Goal: Task Accomplishment & Management: Manage account settings

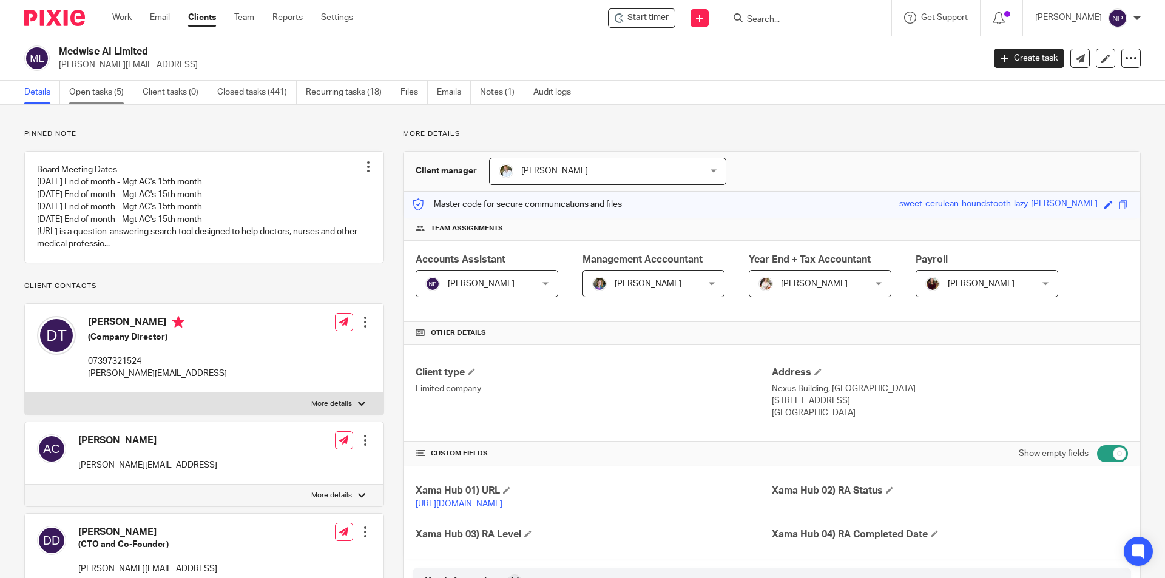
click at [125, 98] on link "Open tasks (5)" at bounding box center [101, 93] width 64 height 24
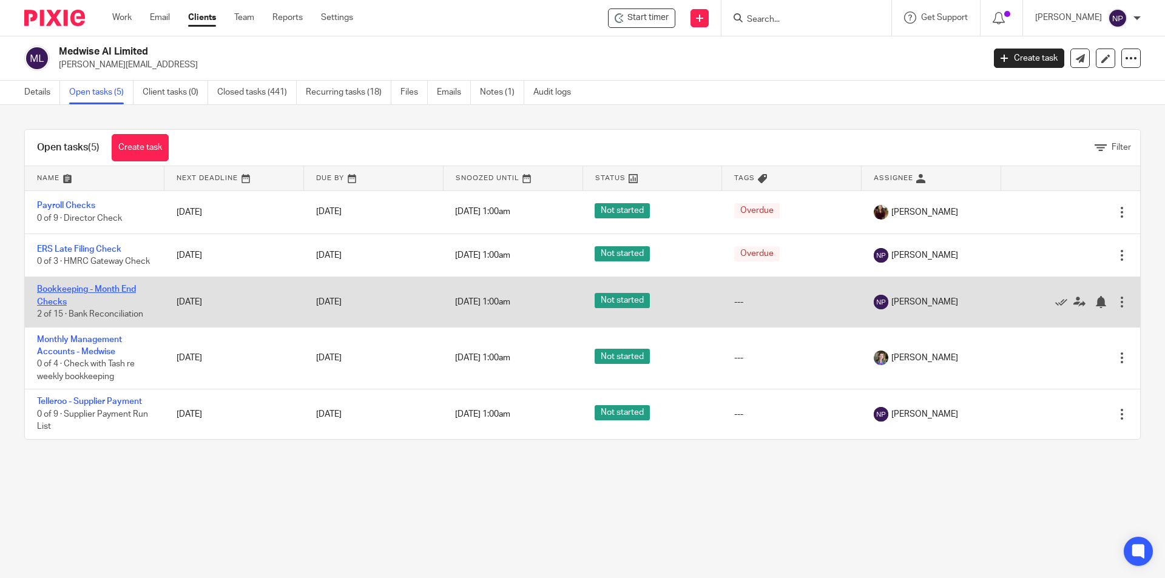
click at [125, 298] on link "Bookkeeping - Month End Checks" at bounding box center [86, 295] width 99 height 21
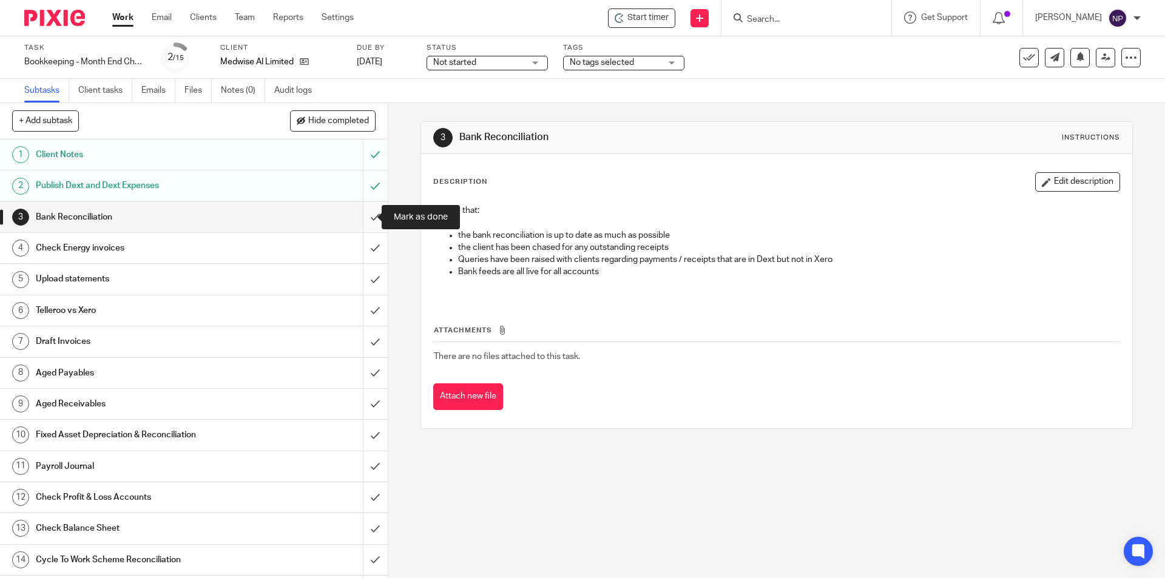
click at [370, 214] on input "submit" at bounding box center [194, 217] width 388 height 30
click at [367, 246] on input "submit" at bounding box center [194, 248] width 388 height 30
click at [367, 273] on input "submit" at bounding box center [194, 279] width 388 height 30
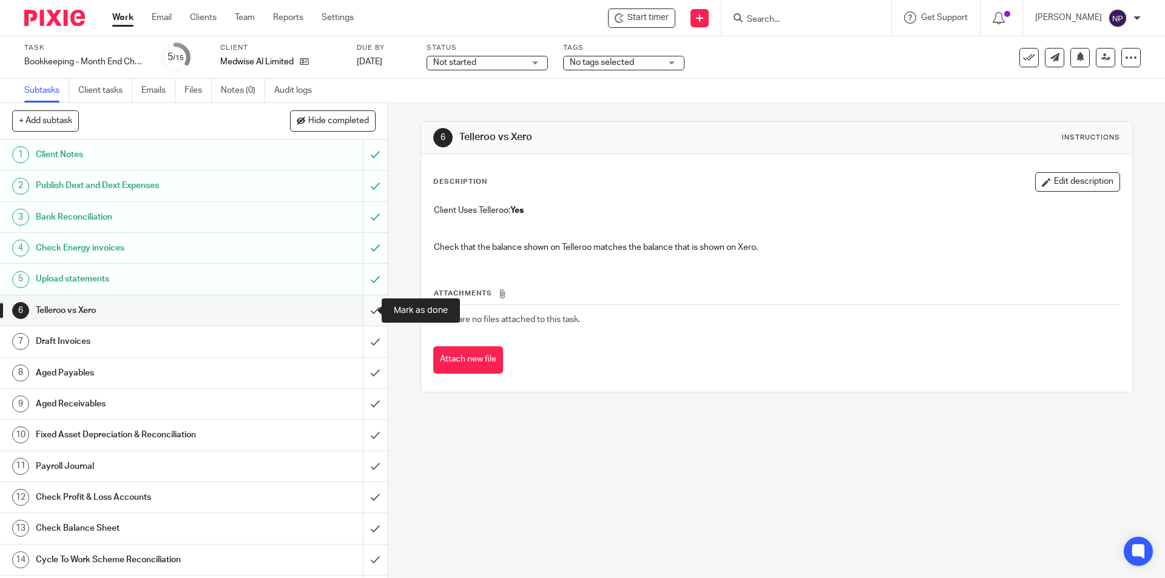
click at [368, 310] on input "submit" at bounding box center [194, 311] width 388 height 30
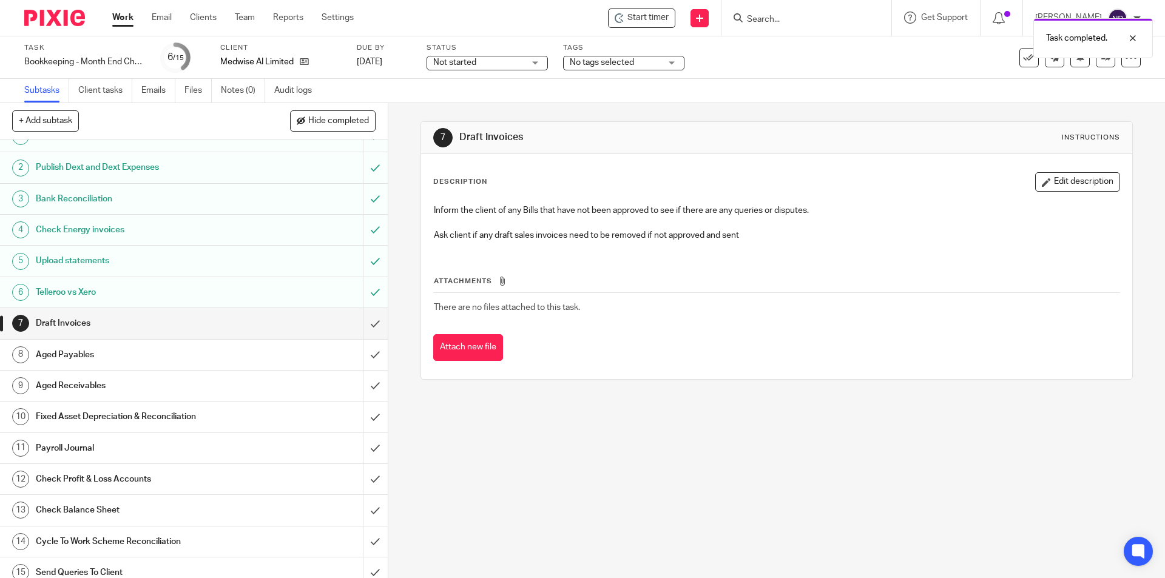
scroll to position [29, 0]
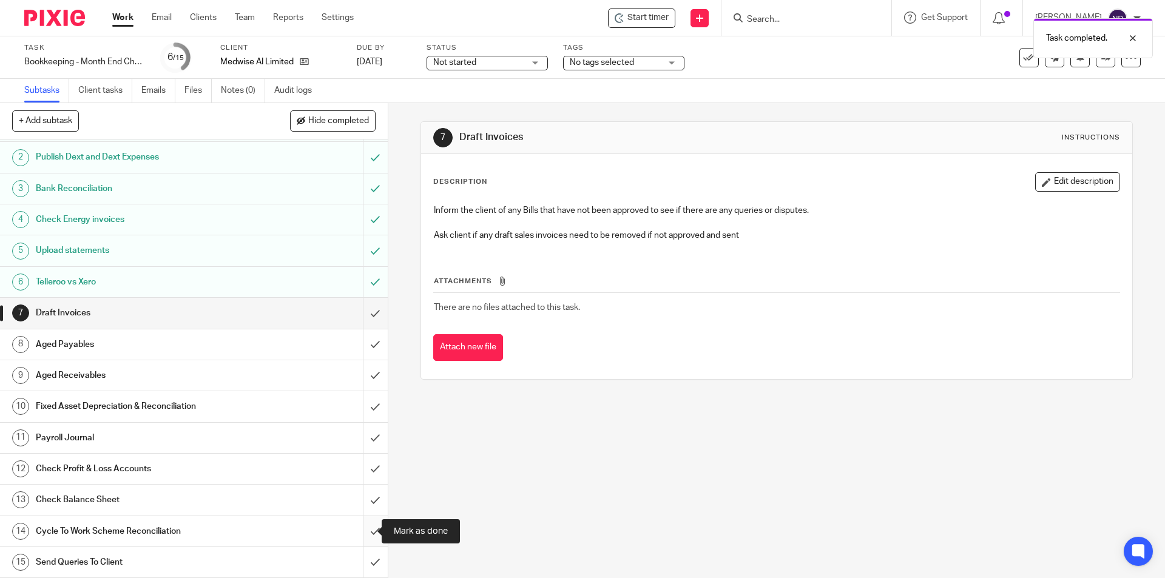
click at [359, 535] on input "submit" at bounding box center [194, 532] width 388 height 30
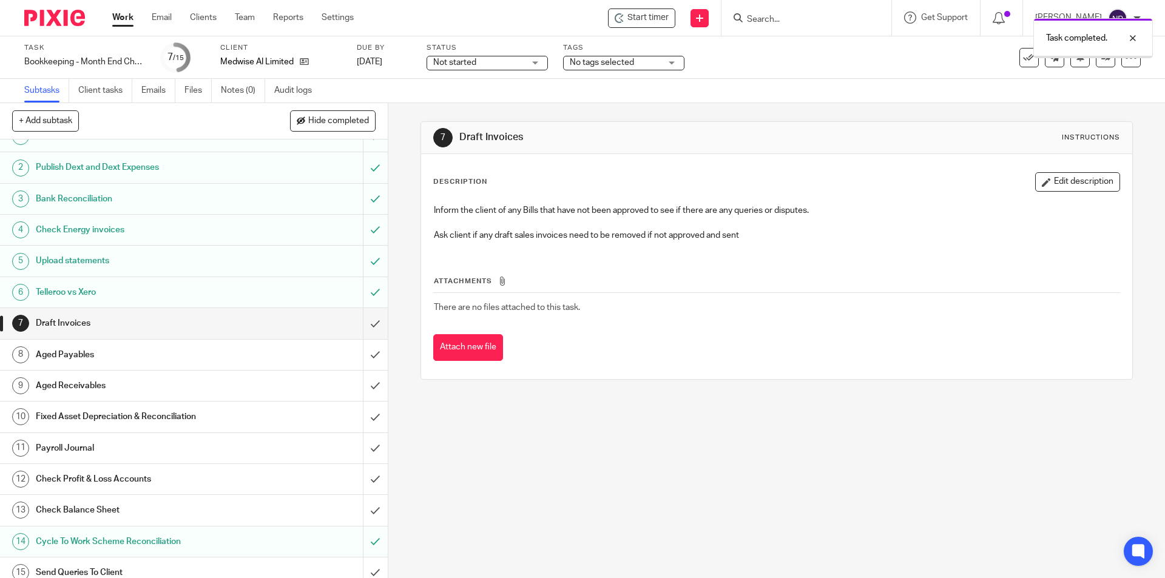
scroll to position [29, 0]
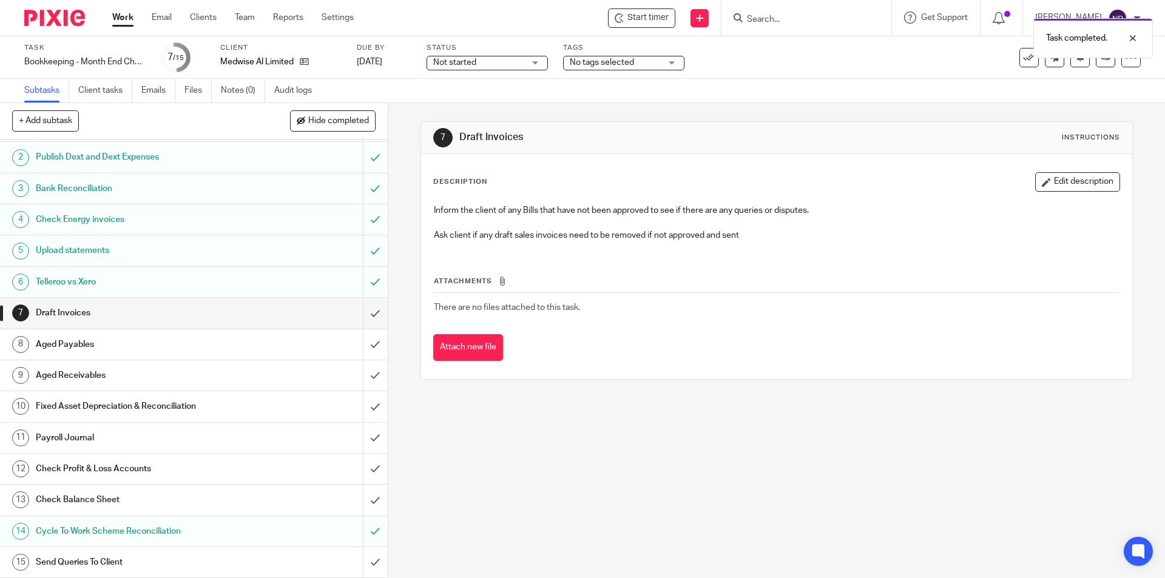
click at [206, 557] on h1 "Send Queries To Client" at bounding box center [141, 563] width 210 height 18
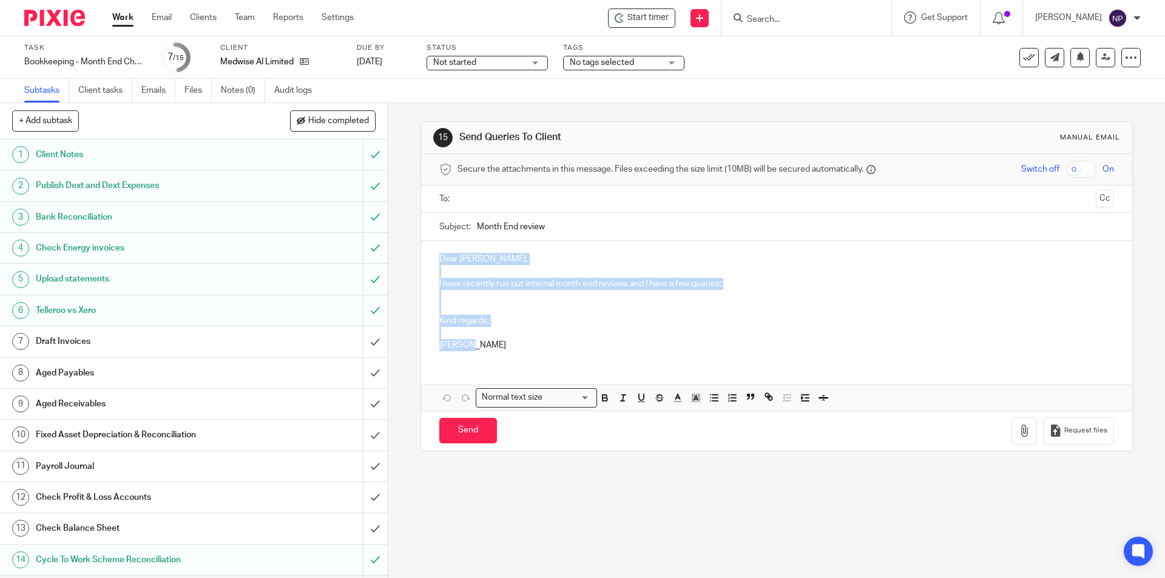
drag, startPoint x: 432, startPoint y: 252, endPoint x: 479, endPoint y: 359, distance: 116.0
click at [480, 361] on div "Dear Dr. Keith, I have recently run out internal month end reviews and I have a…" at bounding box center [776, 326] width 711 height 170
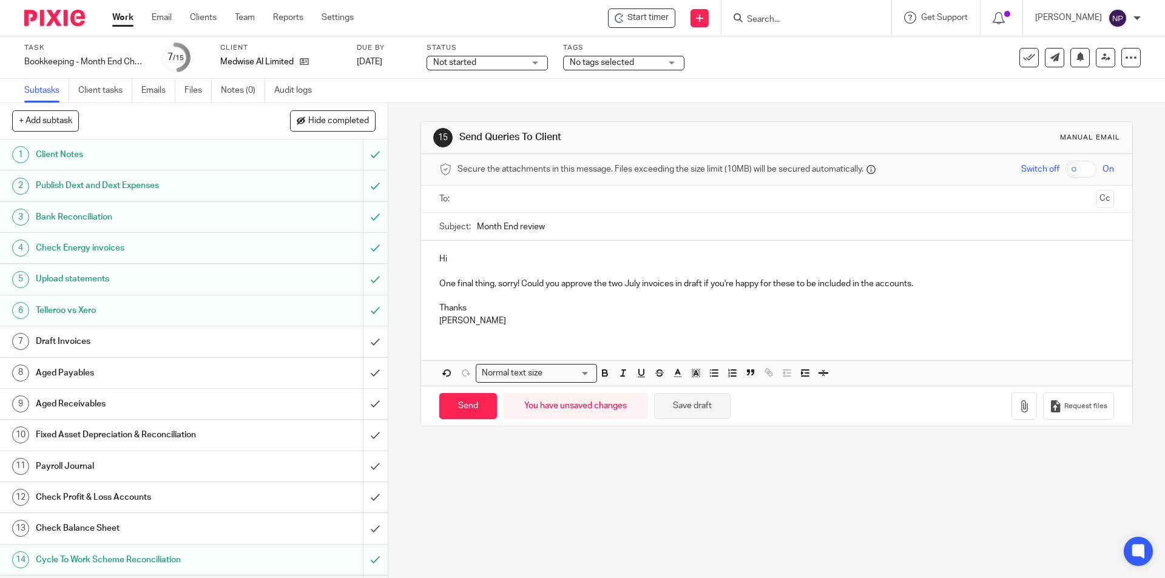
click at [683, 398] on button "Save draft" at bounding box center [692, 406] width 76 height 26
click at [364, 341] on input "submit" at bounding box center [194, 342] width 388 height 30
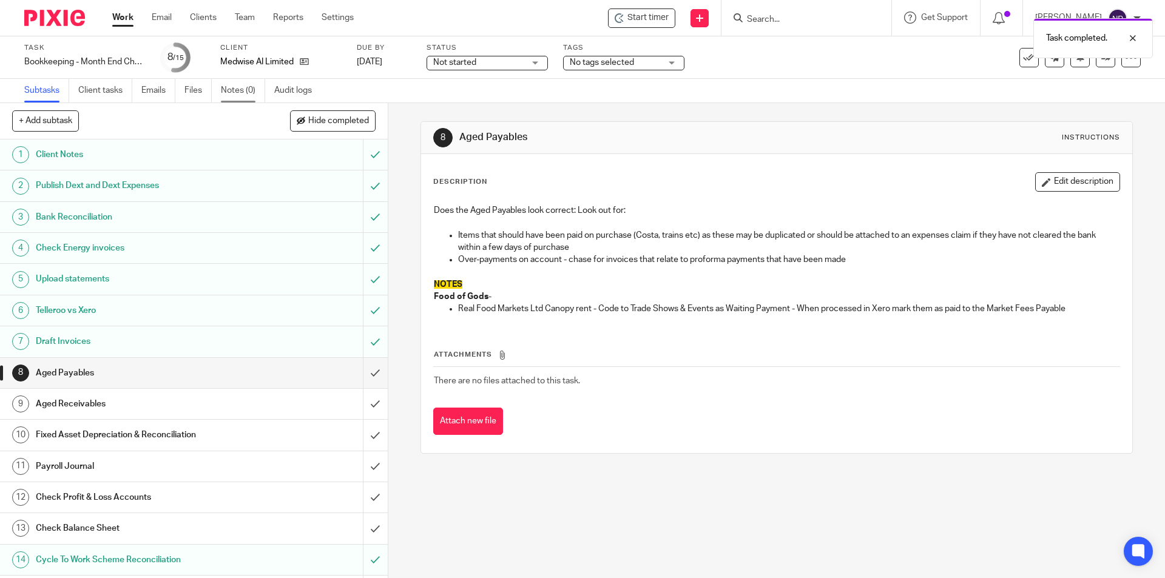
click at [240, 96] on link "Notes (0)" at bounding box center [243, 91] width 44 height 24
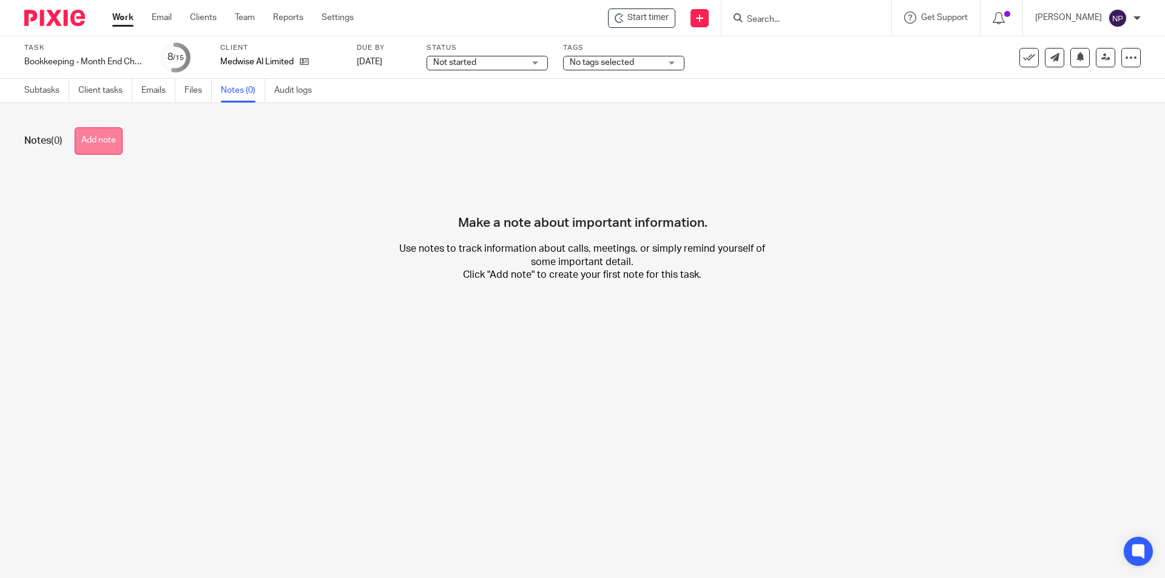
click at [111, 143] on button "Add note" at bounding box center [99, 140] width 48 height 27
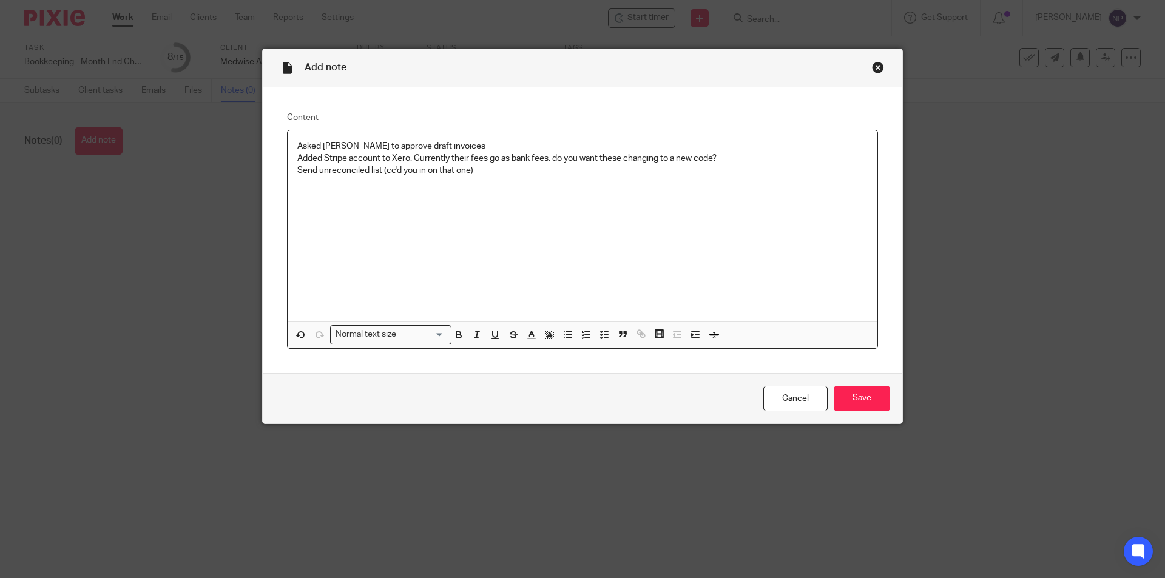
click at [312, 173] on p "Send unreconciled list (cc'd you in on that one)" at bounding box center [582, 170] width 571 height 12
click at [511, 168] on p "Sent unreconciled list (cc'd you in on that one)" at bounding box center [582, 170] width 571 height 12
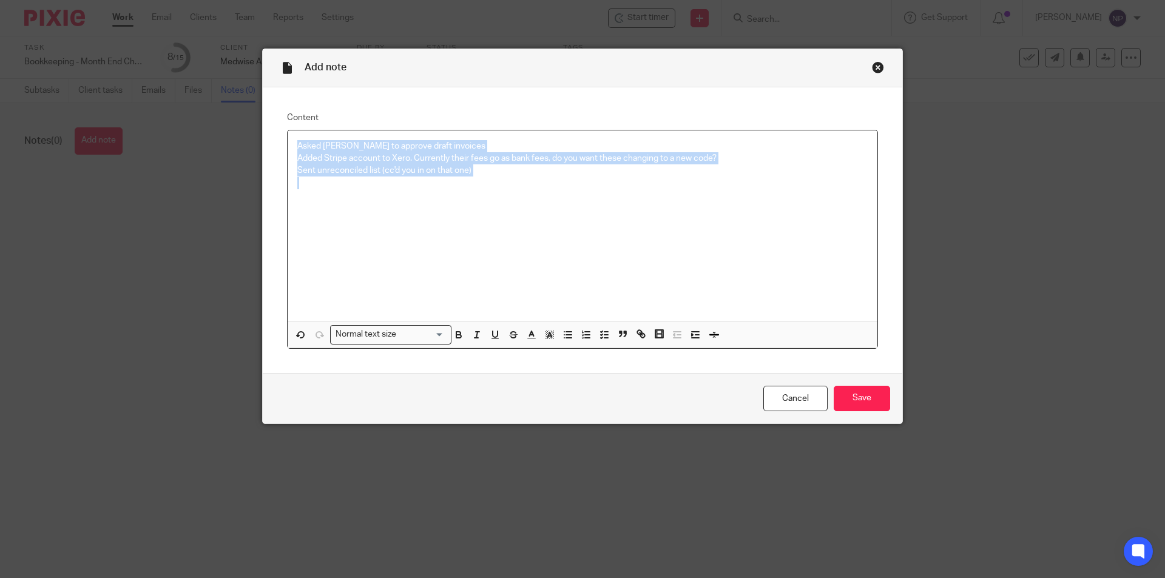
drag, startPoint x: 510, startPoint y: 177, endPoint x: 284, endPoint y: 145, distance: 228.1
click at [288, 145] on div "Asked Andy to approve draft invoices Added Stripe account to Xero. Currently th…" at bounding box center [583, 226] width 590 height 192
click at [563, 336] on icon "button" at bounding box center [568, 335] width 11 height 11
click at [558, 236] on div "Asked Andy to approve draft invoices Added Stripe account to Xero. Currently th…" at bounding box center [583, 226] width 590 height 192
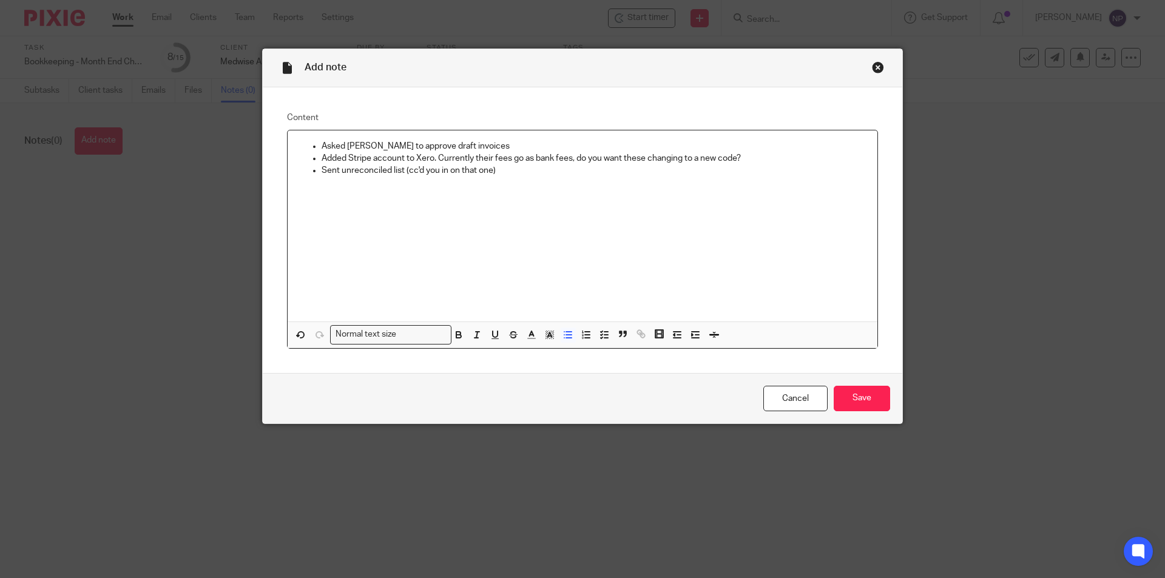
drag, startPoint x: 491, startPoint y: 205, endPoint x: 558, endPoint y: 246, distance: 79.0
click at [506, 214] on div "Asked Andy to approve draft invoices Added Stripe account to Xero. Currently th…" at bounding box center [583, 226] width 590 height 192
click at [861, 384] on div "Cancel Save" at bounding box center [583, 398] width 640 height 51
click at [860, 395] on input "Save" at bounding box center [862, 399] width 56 height 26
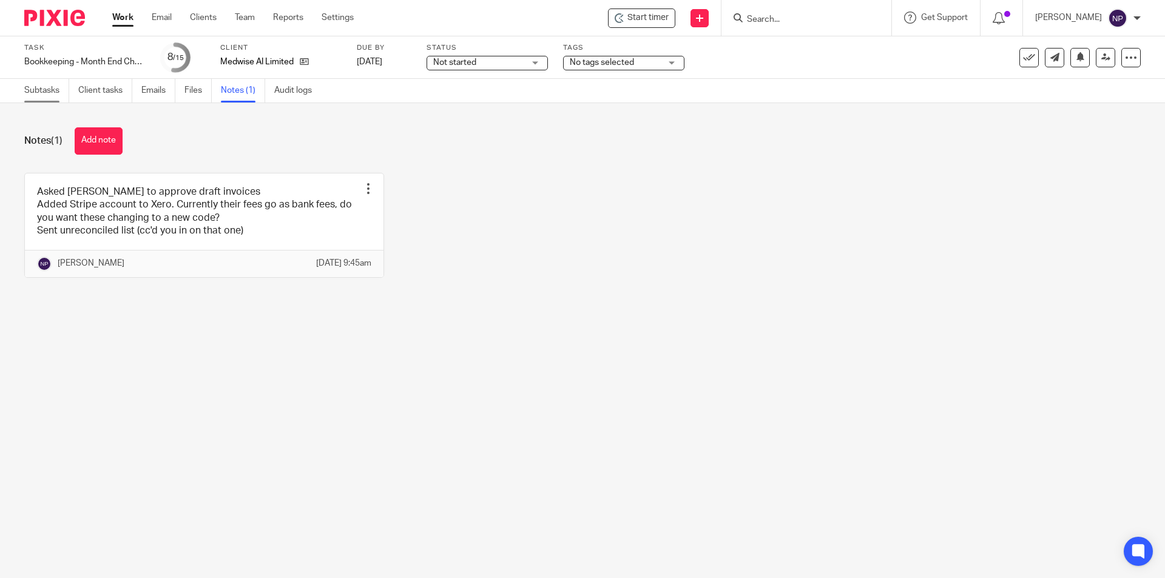
click at [42, 97] on link "Subtasks" at bounding box center [46, 91] width 45 height 24
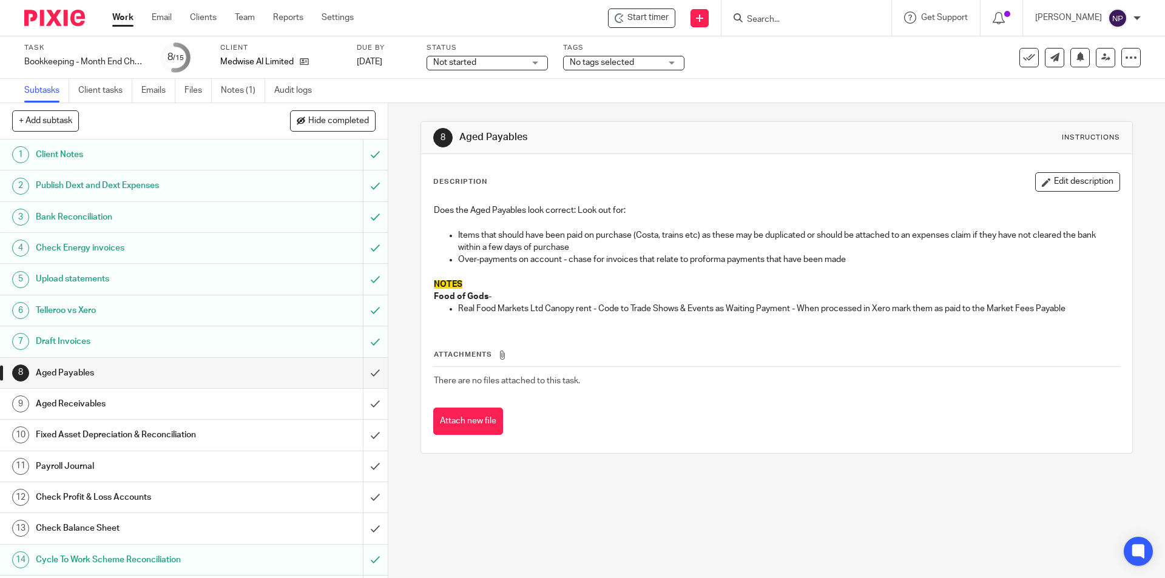
scroll to position [29, 0]
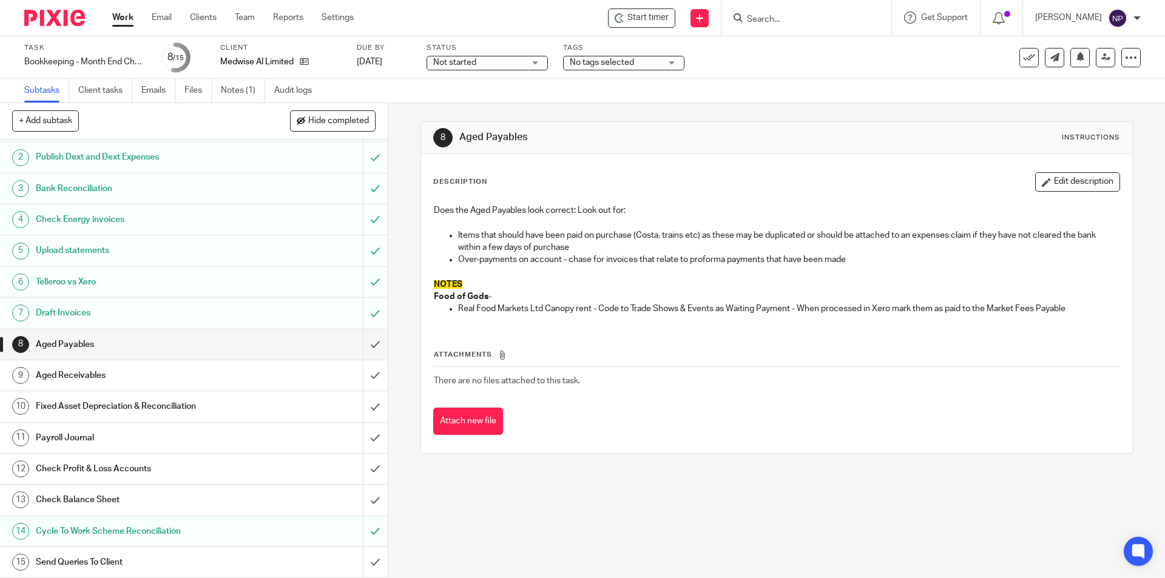
click at [202, 558] on h1 "Send Queries To Client" at bounding box center [141, 563] width 210 height 18
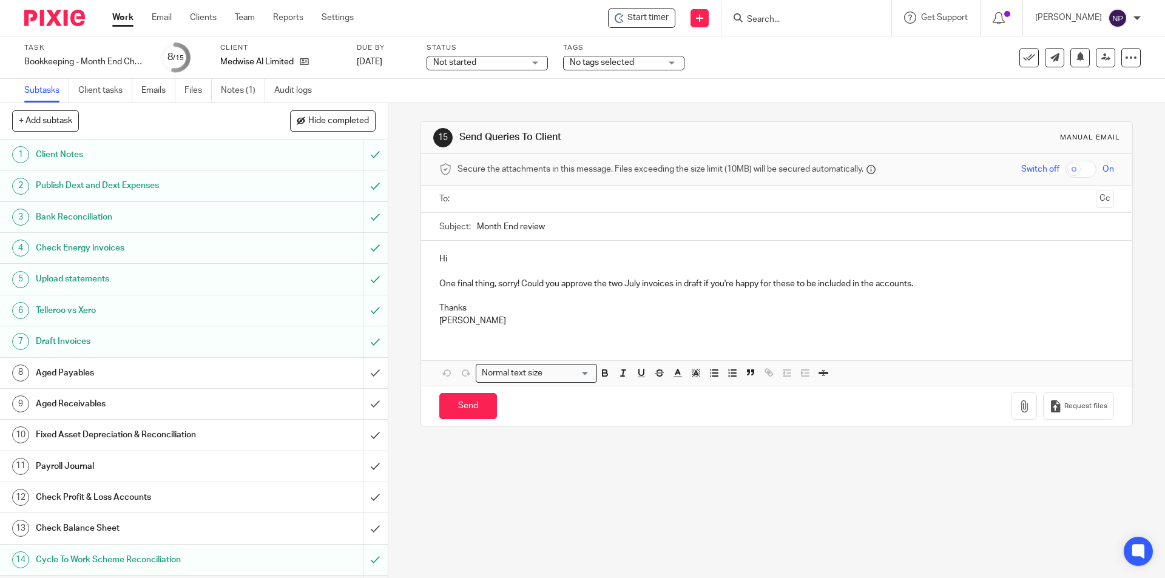
drag, startPoint x: 646, startPoint y: 256, endPoint x: 641, endPoint y: 266, distance: 11.7
click at [646, 257] on p "Hi" at bounding box center [776, 259] width 674 height 12
click at [625, 280] on p "One final thing, sorry! Could you approve the two July invoices in draft if you…" at bounding box center [776, 284] width 674 height 12
click at [618, 272] on p at bounding box center [776, 271] width 674 height 12
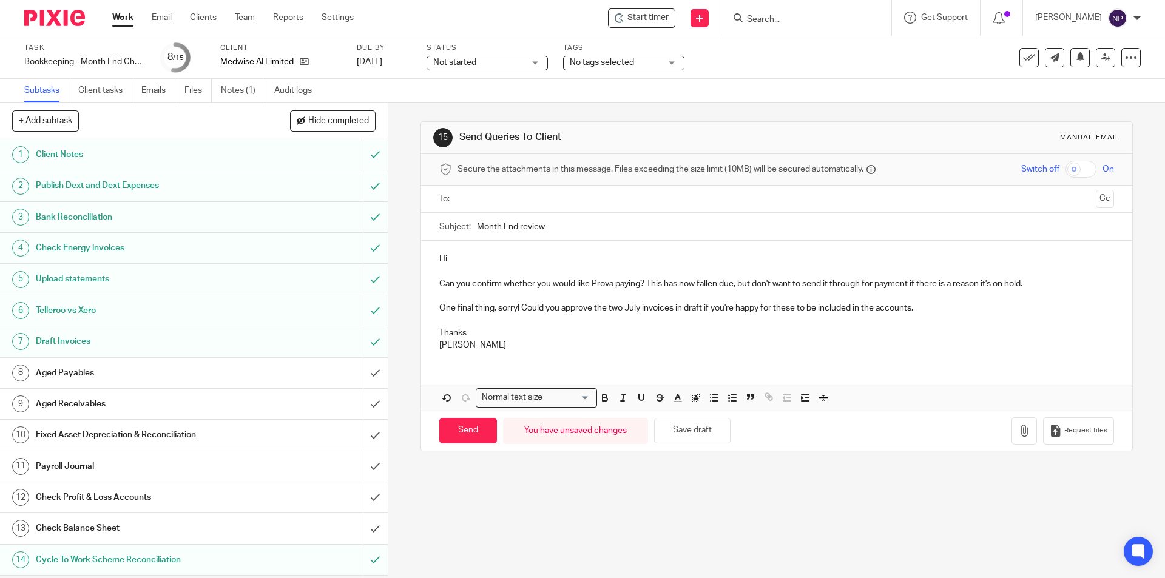
click at [517, 310] on p "One final thing, sorry! Could you approve the two July invoices in draft if you…" at bounding box center [776, 308] width 674 height 12
click at [514, 310] on p "One final thing, sorry! Could you approve the two July invoices in draft if you…" at bounding box center [776, 308] width 674 height 12
click at [524, 326] on p at bounding box center [776, 321] width 674 height 12
click at [686, 435] on button "Save draft" at bounding box center [692, 431] width 76 height 26
click at [360, 378] on input "submit" at bounding box center [194, 373] width 388 height 30
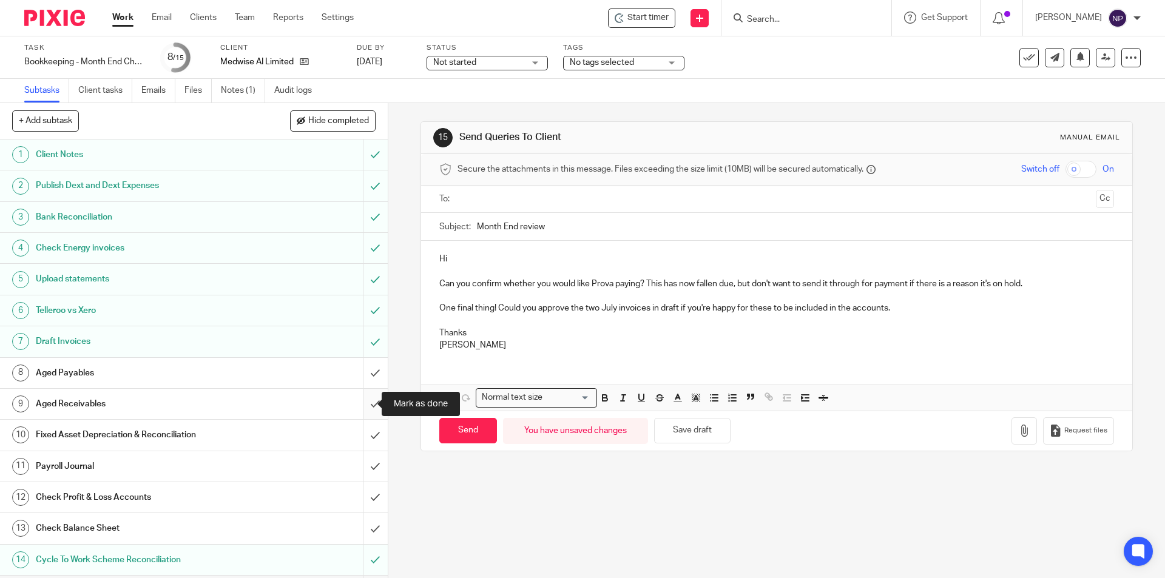
click at [365, 404] on input "submit" at bounding box center [194, 404] width 388 height 30
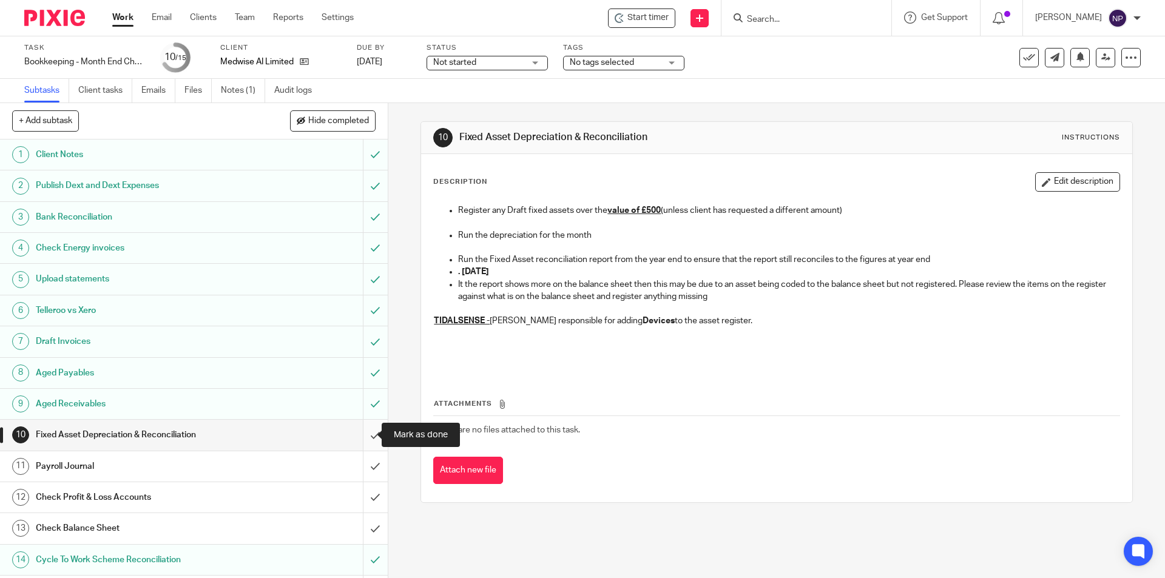
drag, startPoint x: 365, startPoint y: 433, endPoint x: 365, endPoint y: 443, distance: 9.7
click at [365, 433] on input "submit" at bounding box center [194, 435] width 388 height 30
click at [365, 467] on input "submit" at bounding box center [194, 467] width 388 height 30
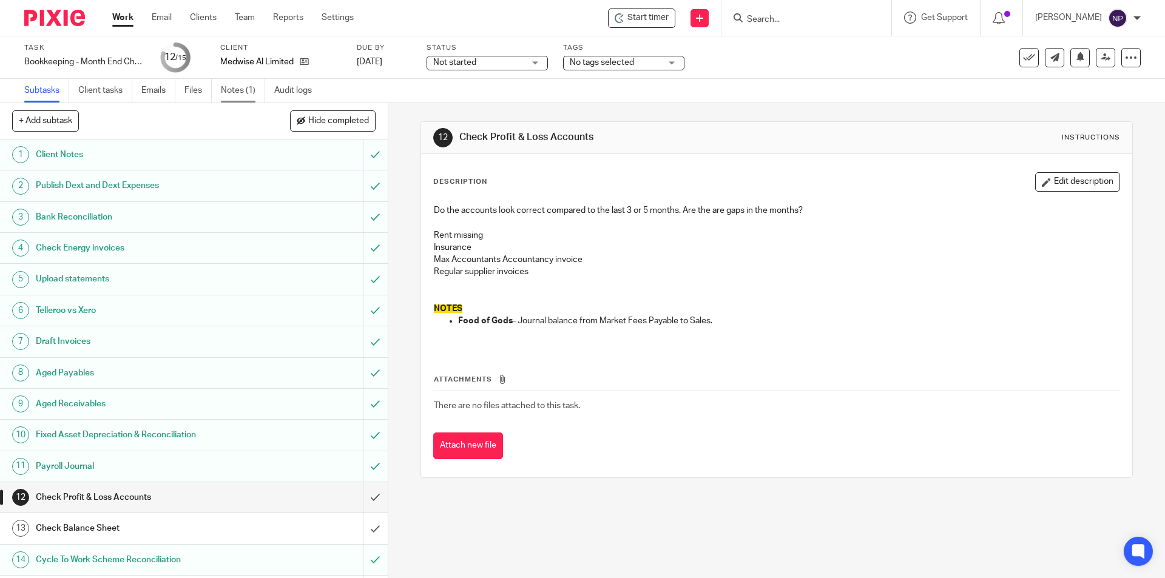
click at [251, 89] on link "Notes (1)" at bounding box center [243, 91] width 44 height 24
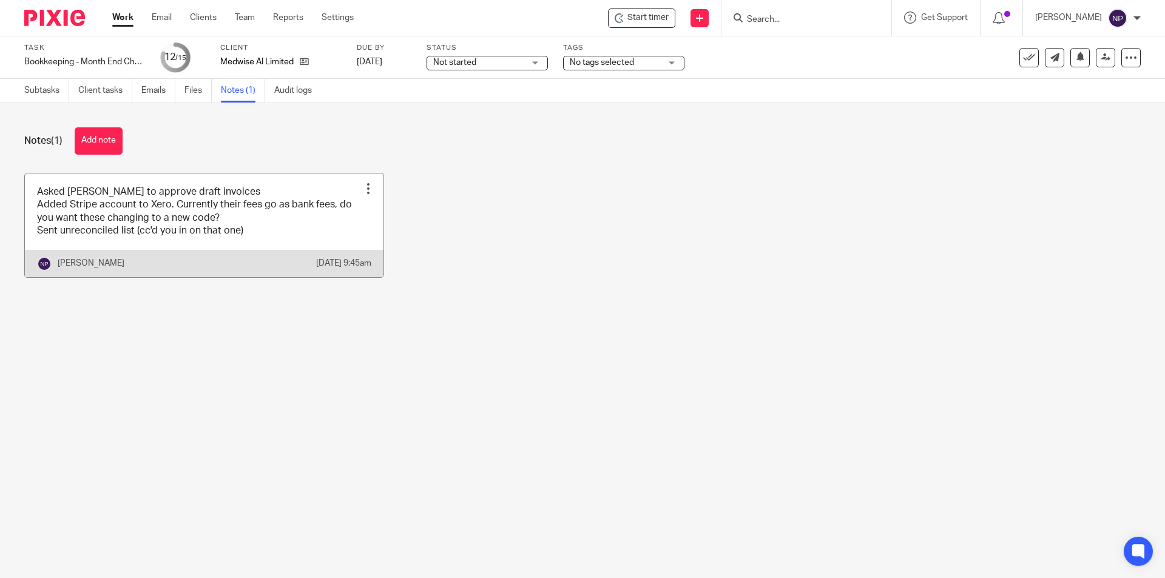
click at [316, 242] on link at bounding box center [204, 226] width 359 height 104
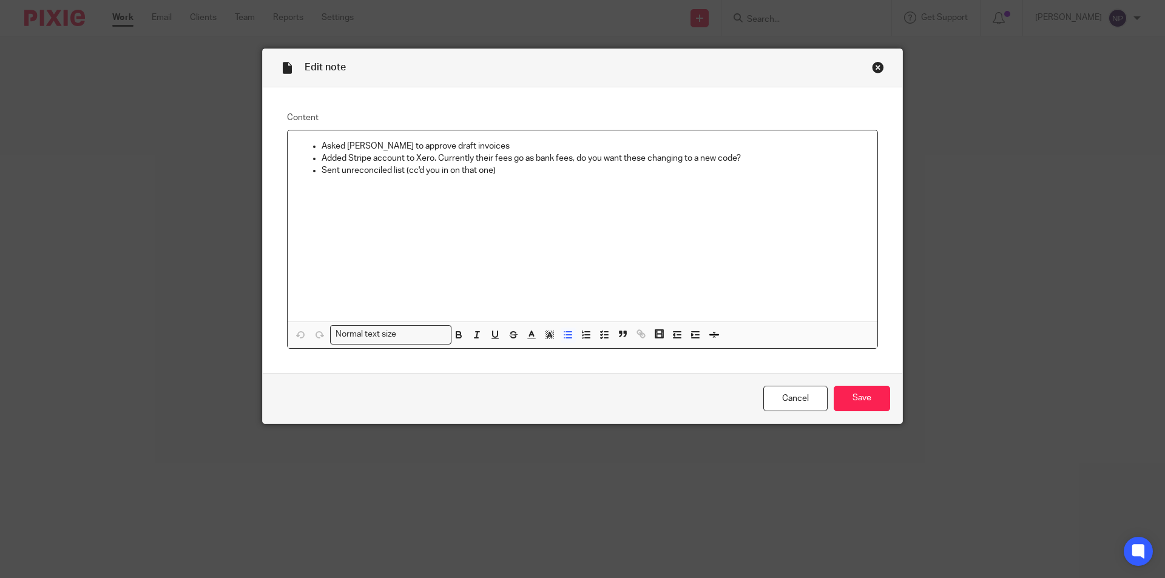
click at [555, 172] on p "Sent unreconciled list (cc'd you in on that one)" at bounding box center [595, 170] width 546 height 12
click at [369, 179] on p at bounding box center [595, 183] width 546 height 12
click at [436, 240] on p at bounding box center [595, 245] width 546 height 12
click at [489, 231] on p "Reference 2025-006" at bounding box center [595, 232] width 546 height 12
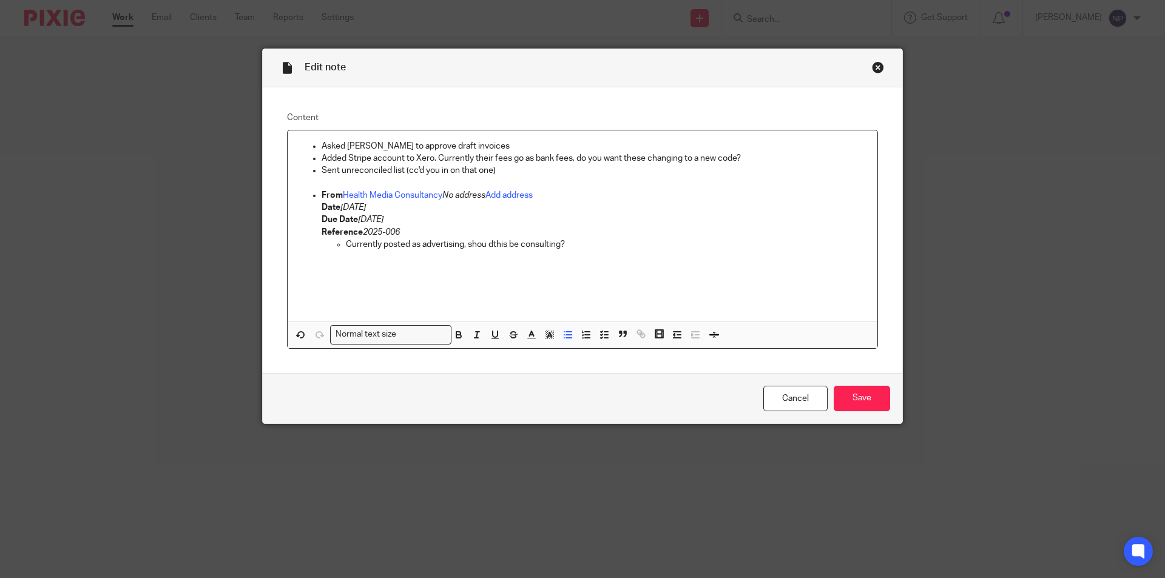
click at [492, 243] on p "Currently posted as advertising, shou dthis be consulting?" at bounding box center [607, 245] width 522 height 12
click at [486, 247] on p "Currently posted as advertising, shoud this be consulting?" at bounding box center [607, 245] width 522 height 12
click at [580, 242] on p "Currently posted as advertising, should this be consulting?" at bounding box center [607, 245] width 522 height 12
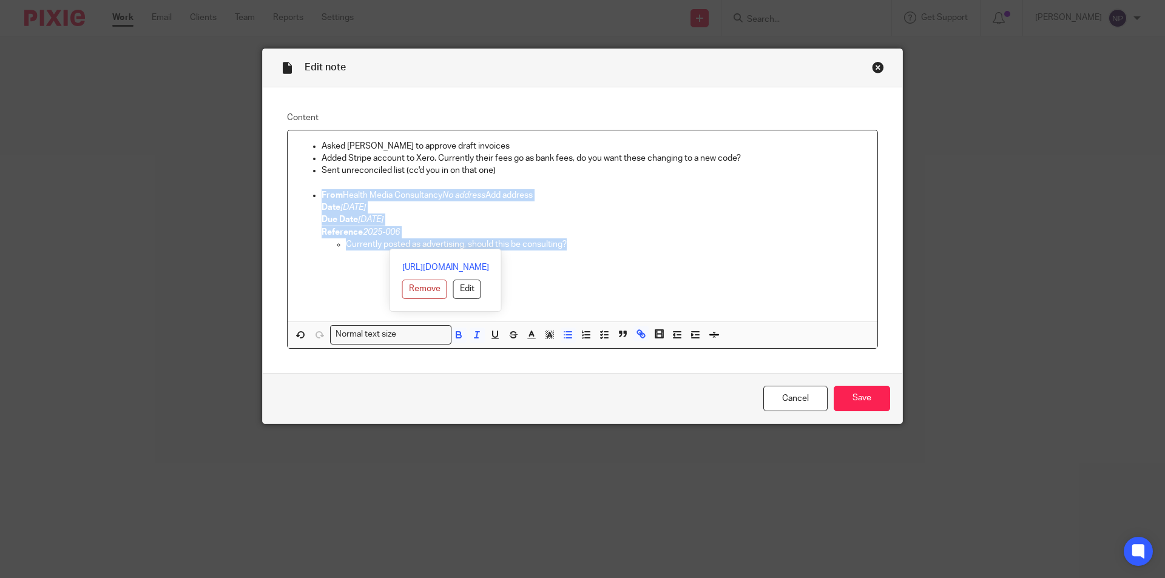
drag, startPoint x: 574, startPoint y: 246, endPoint x: 304, endPoint y: 196, distance: 274.0
click at [304, 196] on ul "Asked Andy to approve draft invoices Added Stripe account to Xero. Currently th…" at bounding box center [582, 201] width 571 height 123
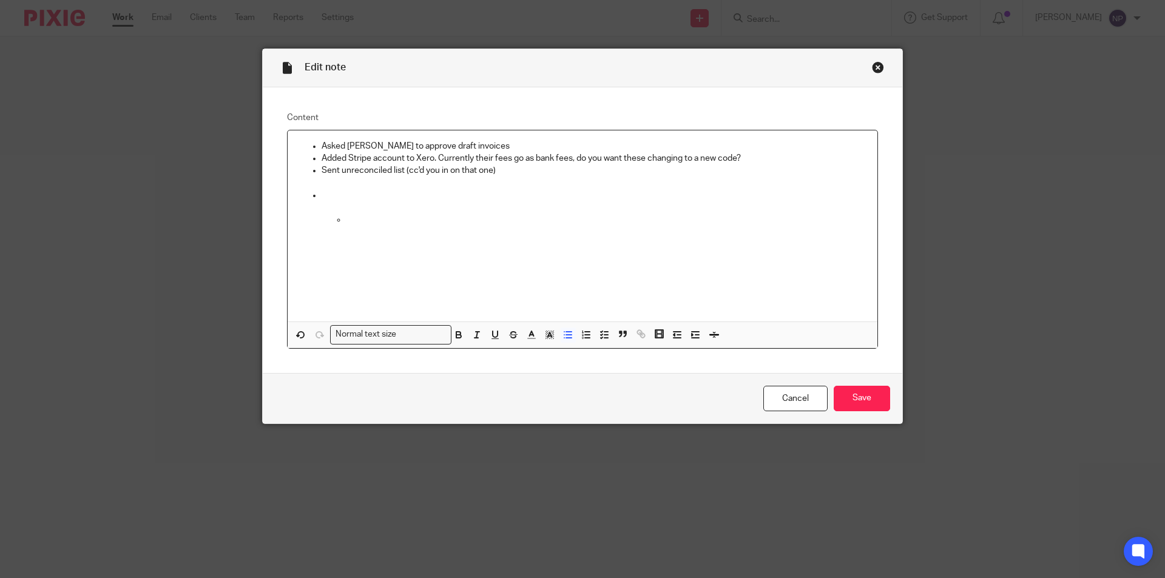
click at [355, 221] on p at bounding box center [607, 220] width 522 height 12
click at [333, 198] on p at bounding box center [595, 195] width 546 height 12
click at [311, 182] on ul "Asked Andy to approve draft invoices Added Stripe account to Xero. Currently th…" at bounding box center [582, 177] width 571 height 74
click at [357, 180] on p at bounding box center [595, 183] width 546 height 12
click at [452, 185] on p "Not sure if Prova or Health" at bounding box center [595, 183] width 546 height 12
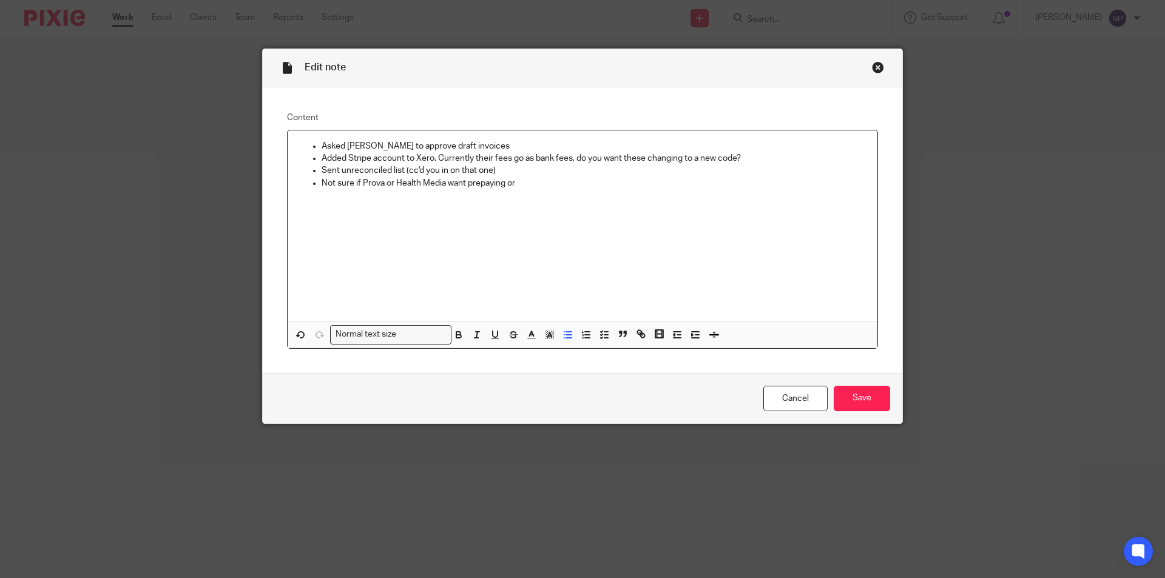
drag, startPoint x: 519, startPoint y: 185, endPoint x: 306, endPoint y: 186, distance: 213.0
click at [306, 186] on ul "Asked Andy to approve draft invoices Added Stripe account to Xero. Currently th…" at bounding box center [582, 170] width 571 height 61
drag, startPoint x: 492, startPoint y: 188, endPoint x: 322, endPoint y: 184, distance: 170.0
click at [322, 184] on p "Not sure if Prova needs prepaying or not" at bounding box center [595, 183] width 546 height 12
click at [560, 173] on p "Sent unreconciled list (cc'd you in on that one)" at bounding box center [595, 170] width 546 height 12
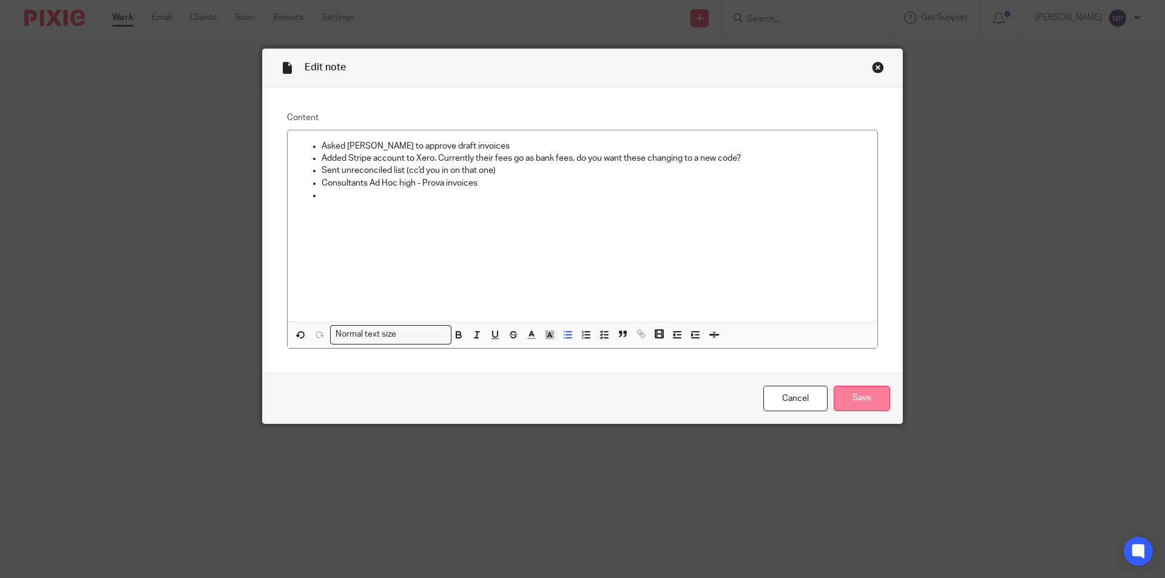
click at [859, 396] on input "Save" at bounding box center [862, 399] width 56 height 26
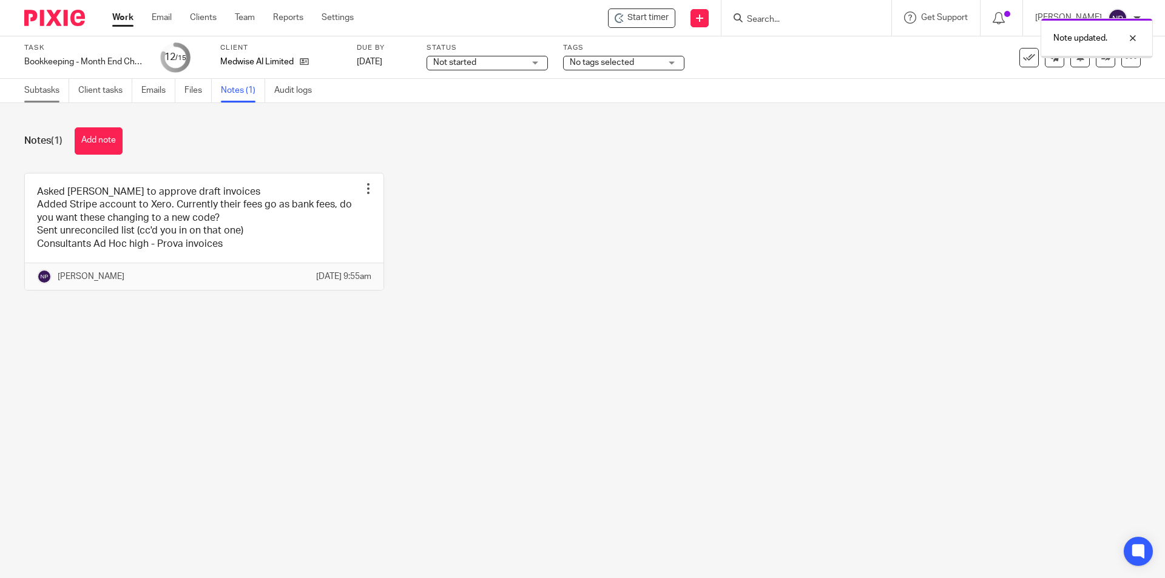
click at [41, 95] on link "Subtasks" at bounding box center [46, 91] width 45 height 24
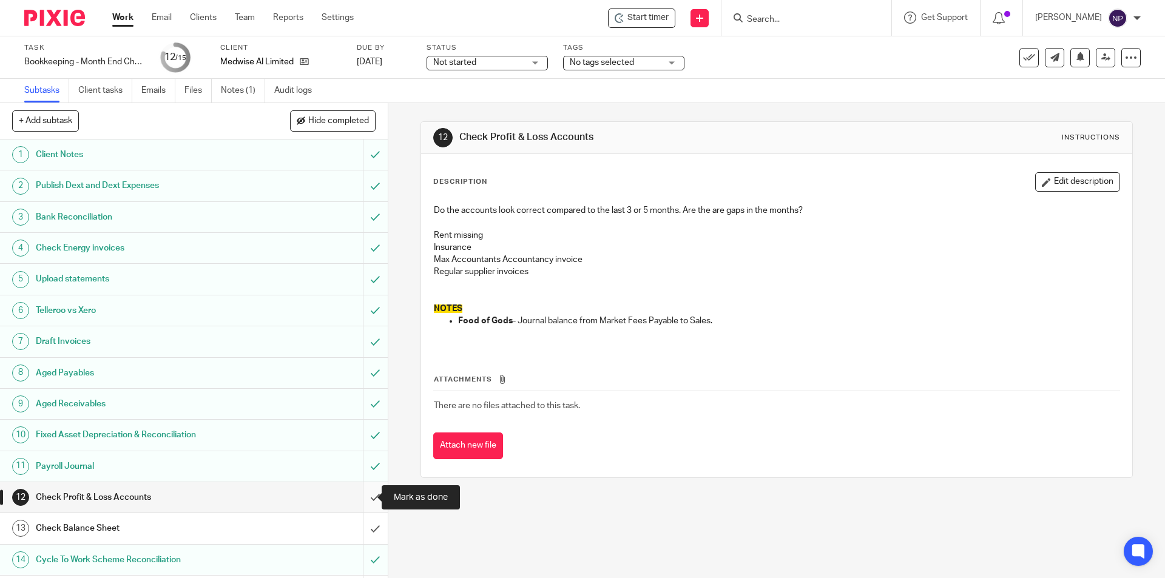
click at [368, 496] on input "submit" at bounding box center [194, 498] width 388 height 30
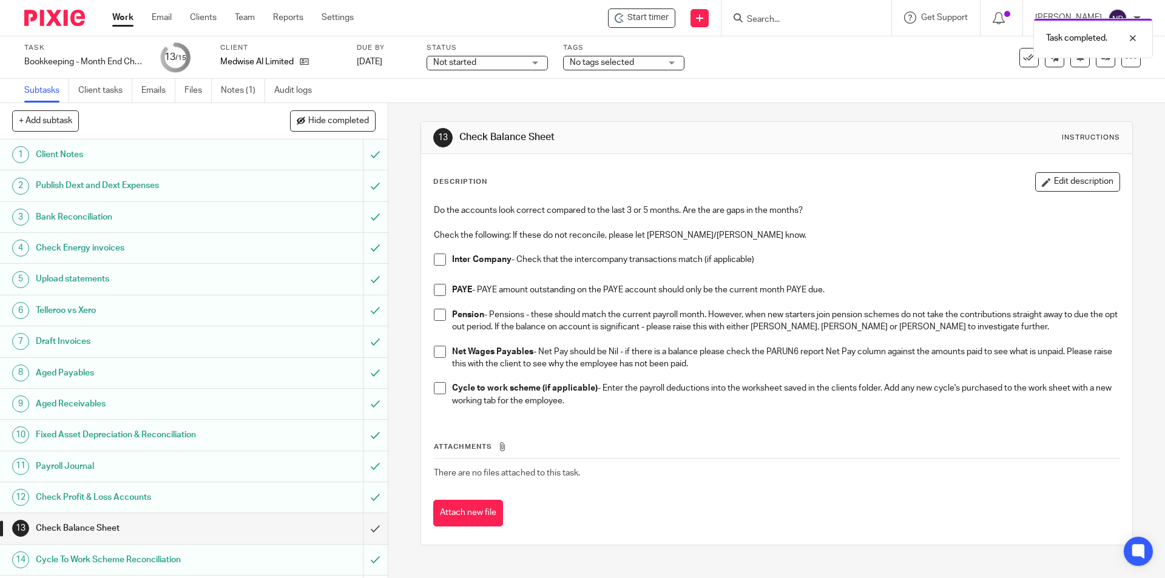
click at [439, 263] on span at bounding box center [440, 260] width 12 height 12
click at [435, 390] on span at bounding box center [440, 388] width 12 height 12
drag, startPoint x: 438, startPoint y: 353, endPoint x: 439, endPoint y: 331, distance: 22.5
click at [438, 353] on span at bounding box center [440, 352] width 12 height 12
click at [438, 314] on span at bounding box center [440, 315] width 12 height 12
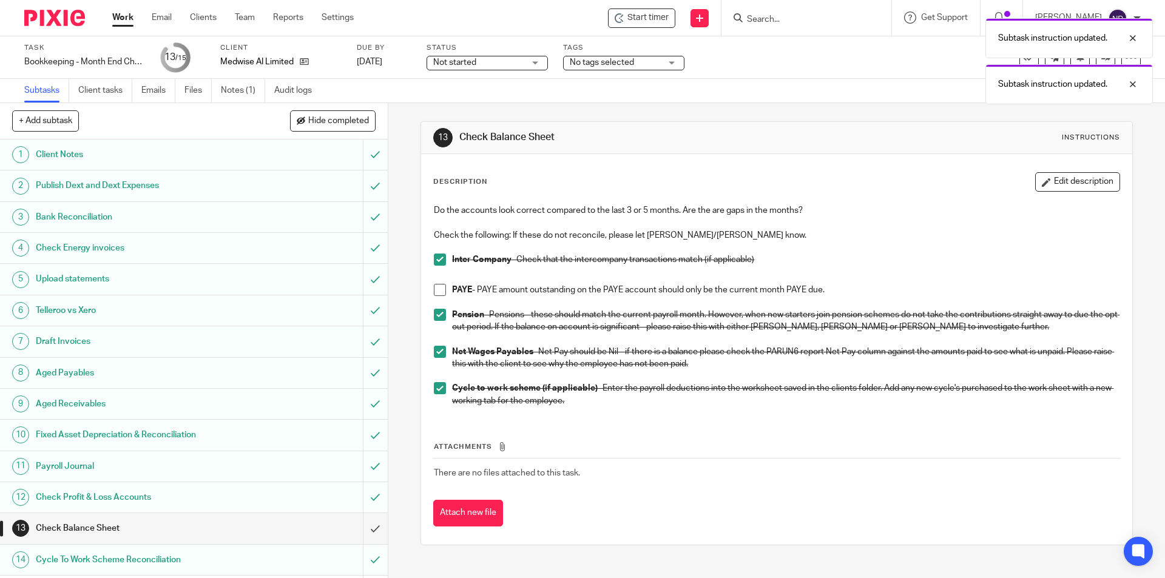
click at [437, 286] on span at bounding box center [440, 290] width 12 height 12
click at [361, 526] on input "submit" at bounding box center [194, 528] width 388 height 30
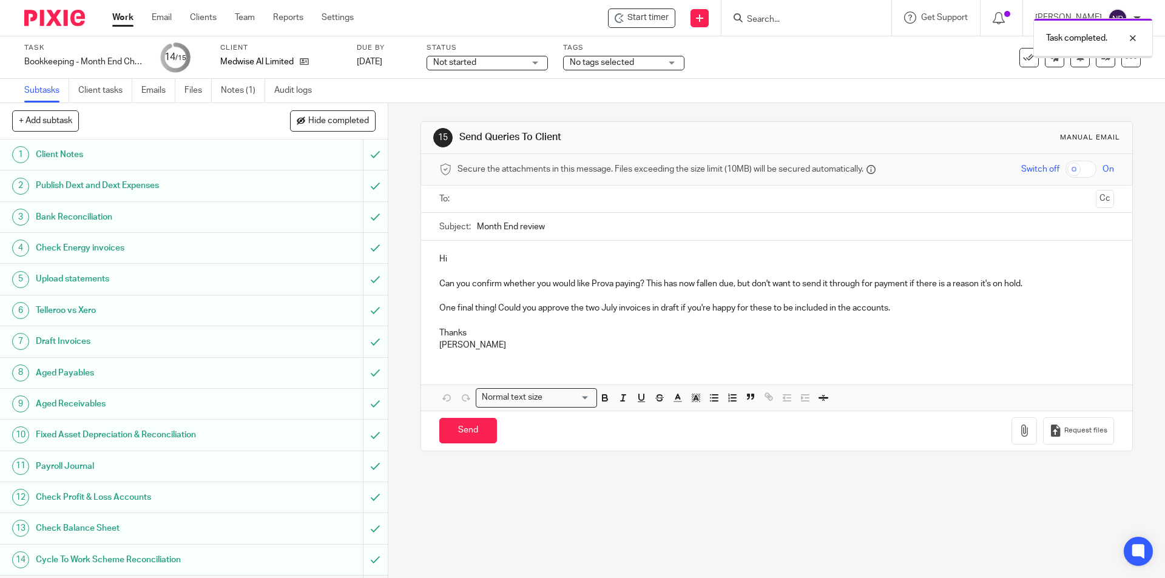
scroll to position [29, 0]
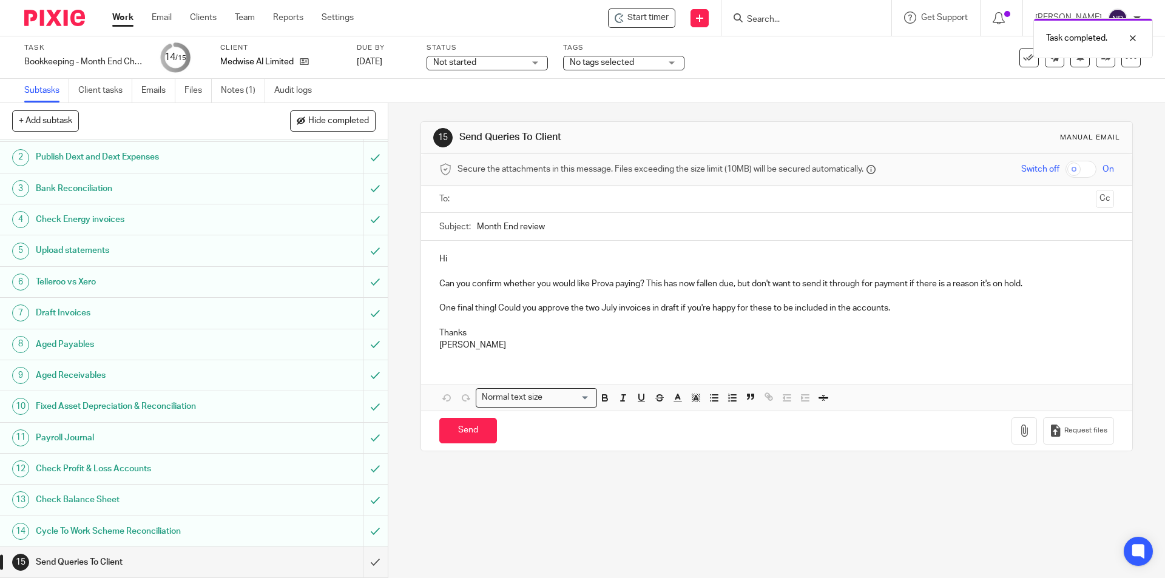
click at [498, 184] on div "Secure the attachments in this message. Files exceeding the size limit (10MB) w…" at bounding box center [776, 170] width 711 height 32
click at [496, 191] on ul at bounding box center [777, 199] width 637 height 20
click at [491, 202] on input "text" at bounding box center [776, 199] width 629 height 14
click at [584, 196] on input "text" at bounding box center [831, 201] width 519 height 24
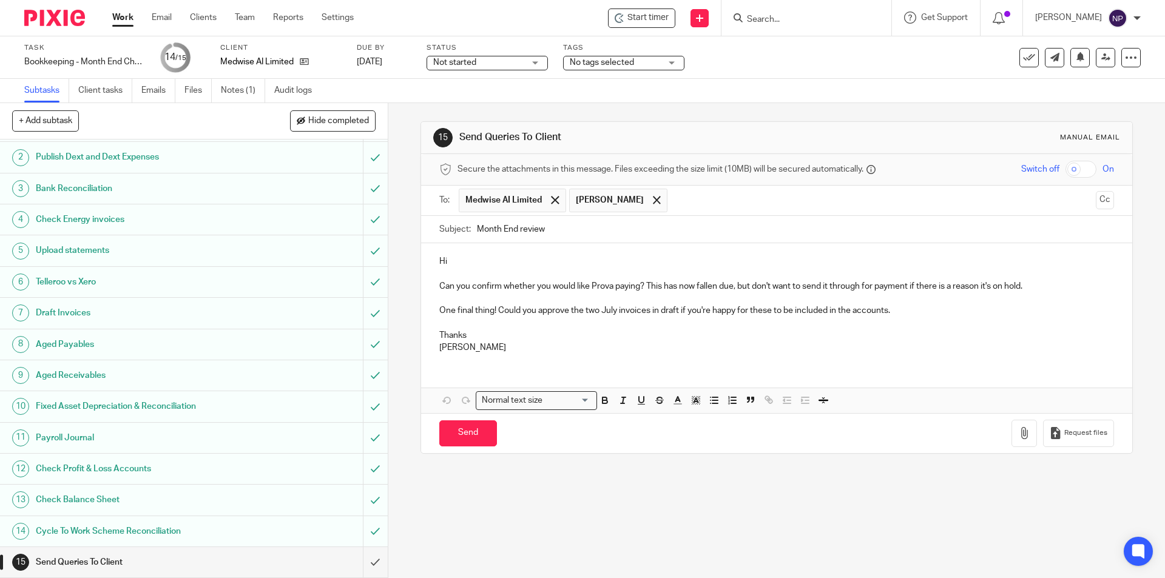
click at [674, 206] on input "text" at bounding box center [882, 201] width 417 height 24
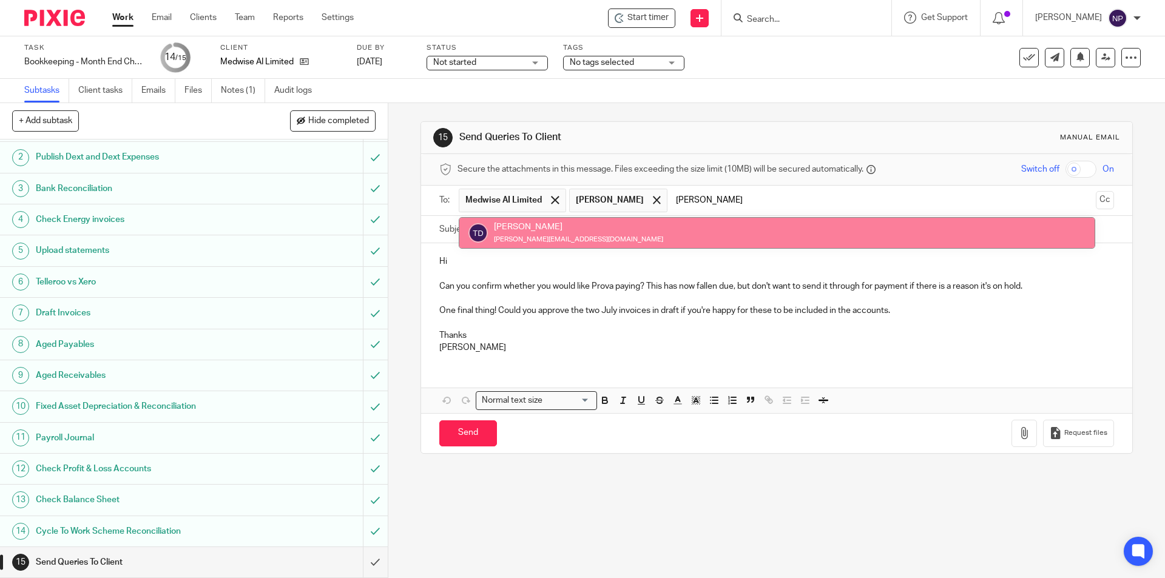
type input "tom"
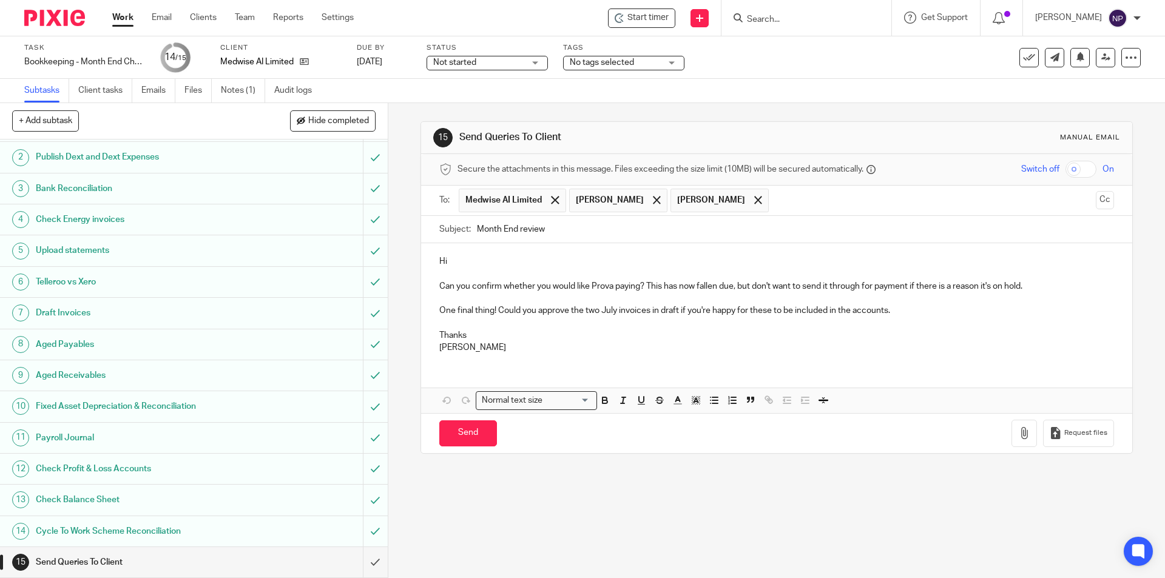
click at [723, 338] on p "Thanks" at bounding box center [776, 336] width 674 height 12
click at [501, 314] on p "One final thing! Could you approve the two July invoices in draft if you're hap…" at bounding box center [776, 311] width 674 height 12
click at [614, 327] on p at bounding box center [776, 323] width 674 height 12
click at [448, 432] on input "Send" at bounding box center [468, 434] width 58 height 26
type input "Sent"
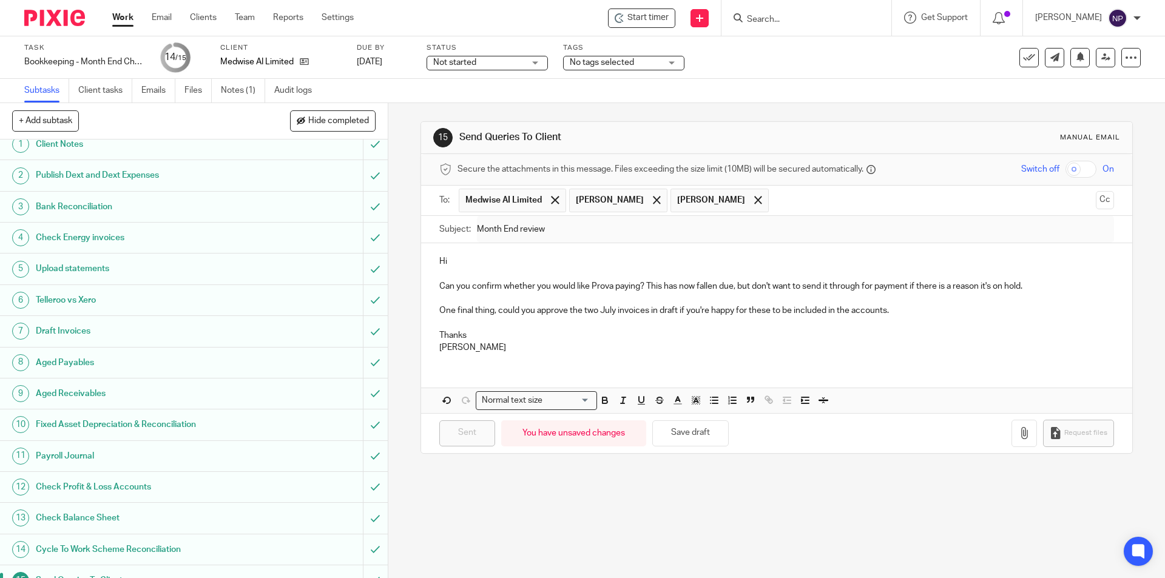
scroll to position [0, 0]
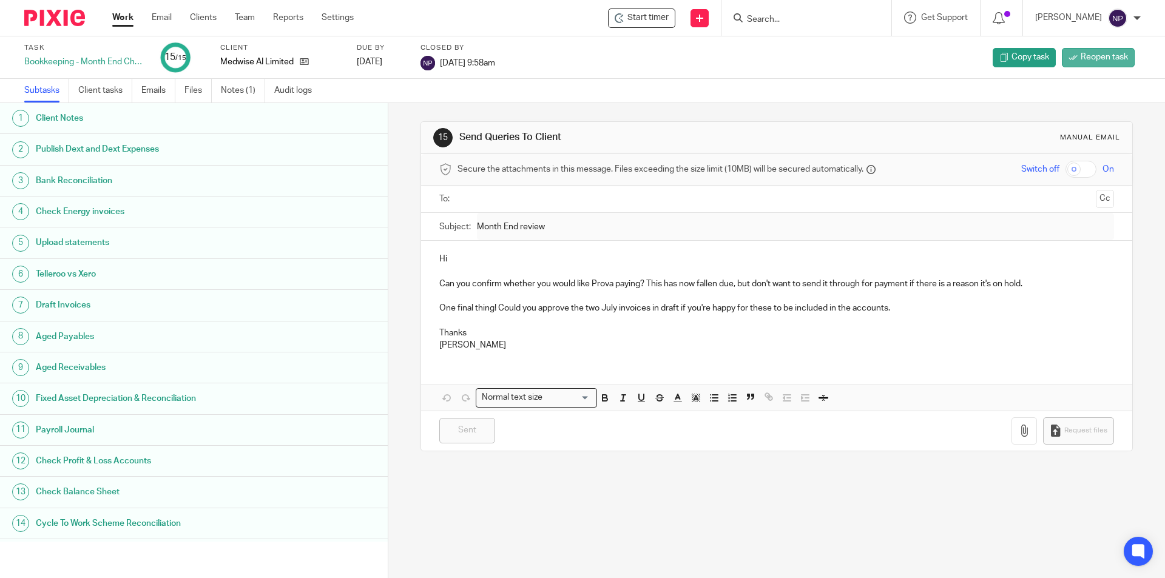
click at [1096, 52] on span "Reopen task" at bounding box center [1104, 57] width 47 height 12
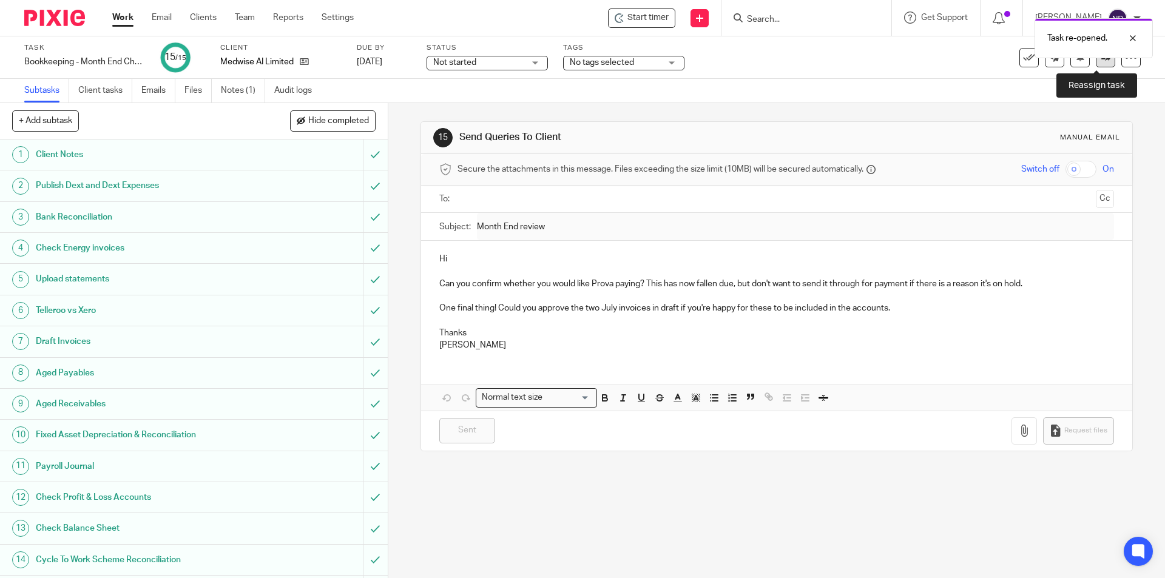
click at [1102, 61] on icon at bounding box center [1106, 57] width 9 height 9
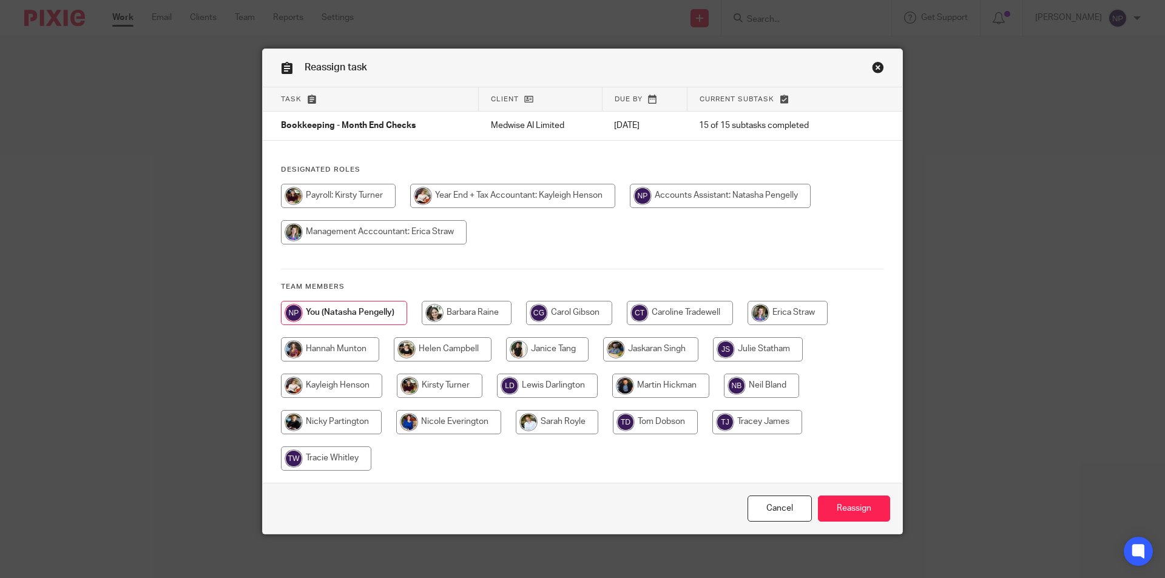
click at [391, 227] on input "radio" at bounding box center [374, 232] width 186 height 24
radio input "true"
click at [843, 513] on input "Reassign" at bounding box center [854, 509] width 72 height 26
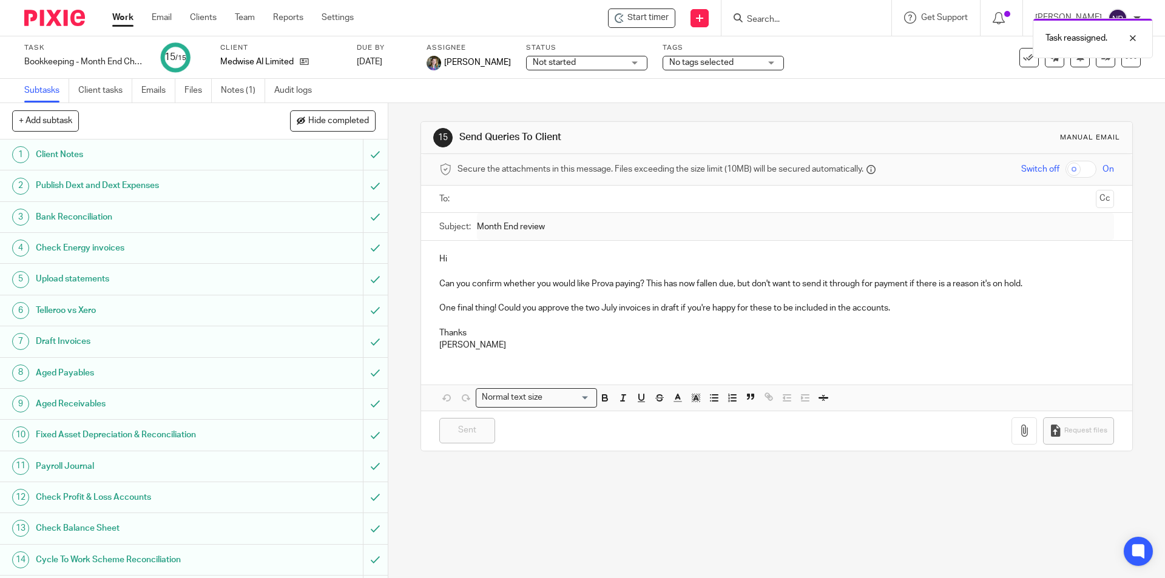
click at [767, 19] on div "Task reassigned." at bounding box center [868, 35] width 571 height 46
click at [778, 15] on div "Task reassigned." at bounding box center [868, 35] width 571 height 46
click at [1139, 37] on div at bounding box center [1124, 38] width 33 height 15
click at [771, 16] on input "Search" at bounding box center [800, 20] width 109 height 11
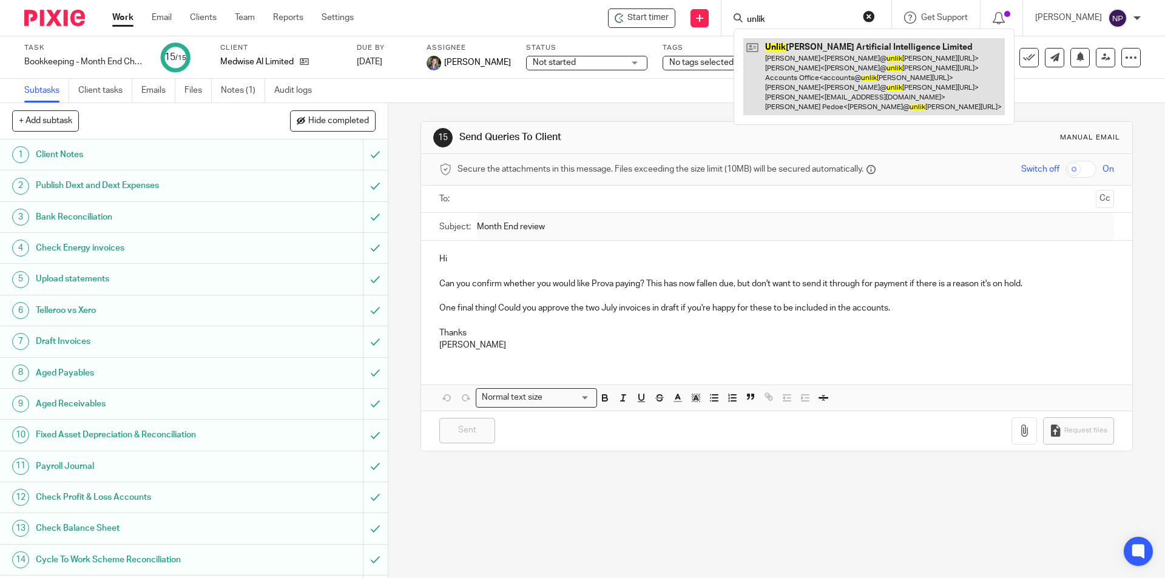
type input "unlik"
click at [781, 45] on link at bounding box center [875, 76] width 262 height 77
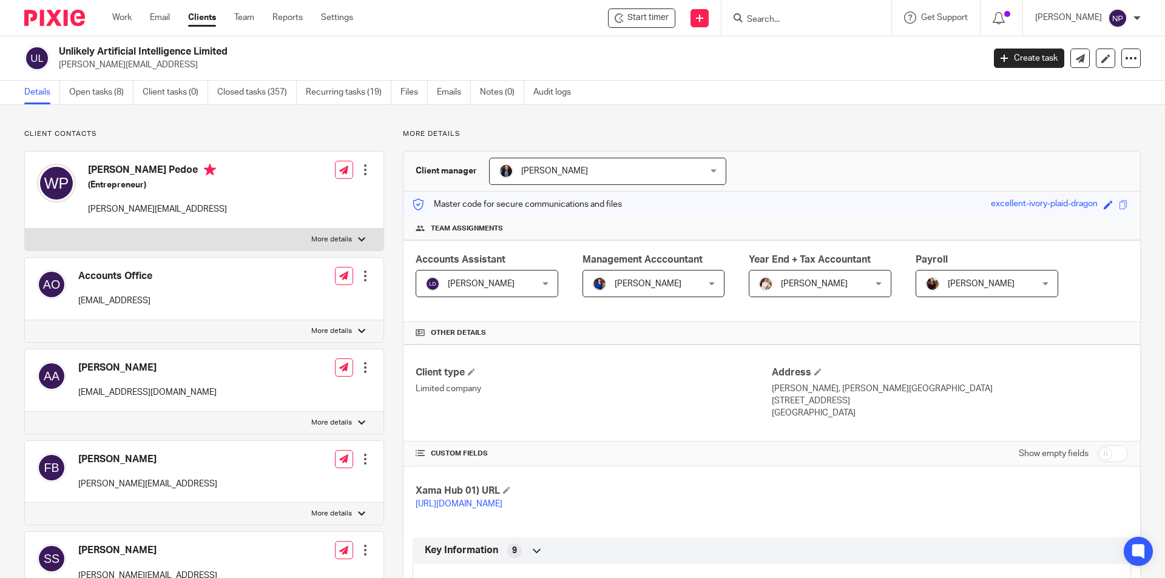
click at [794, 16] on input "Search" at bounding box center [800, 20] width 109 height 11
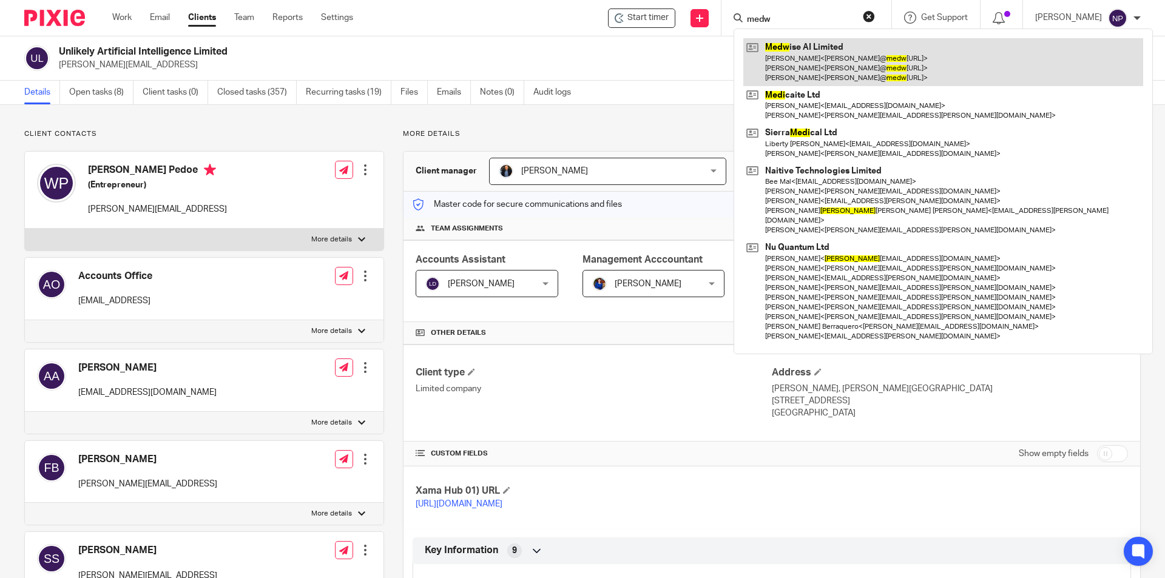
type input "medw"
click at [812, 49] on link at bounding box center [944, 62] width 400 height 48
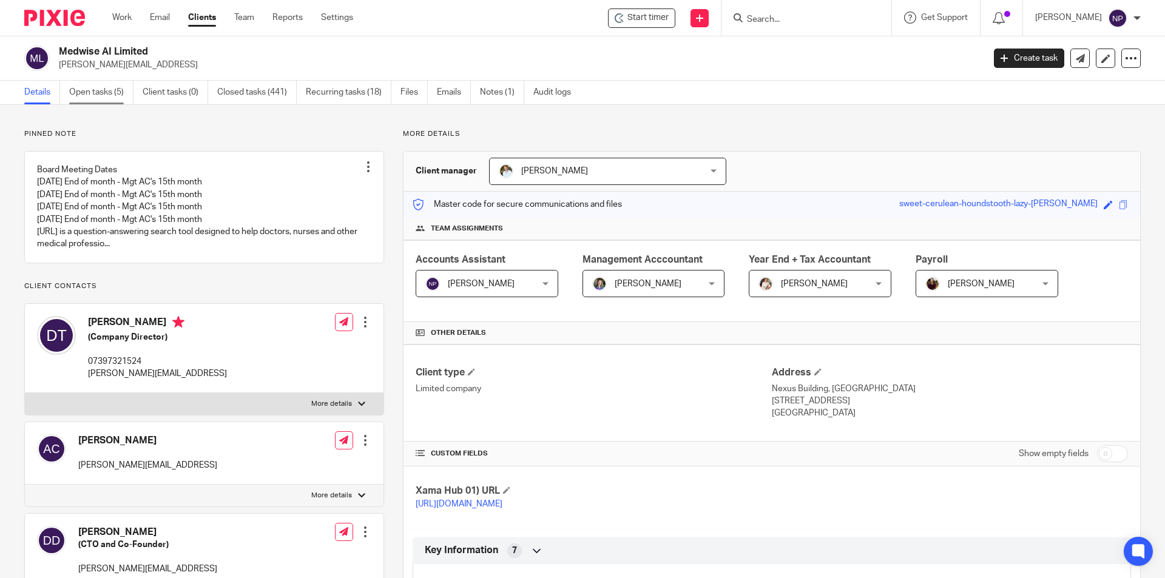
click at [118, 104] on link "Open tasks (5)" at bounding box center [101, 93] width 64 height 24
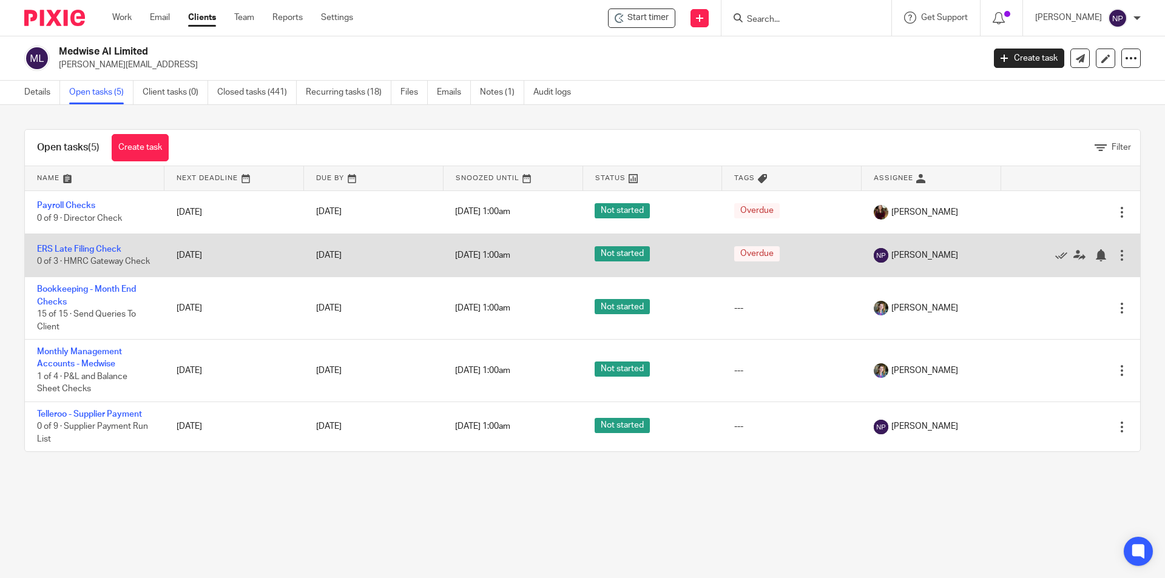
click at [111, 239] on td "ERS Late Filing Check 0 of 3 · HMRC Gateway Check" at bounding box center [95, 255] width 140 height 43
click at [111, 245] on link "ERS Late Filing Check" at bounding box center [79, 249] width 84 height 8
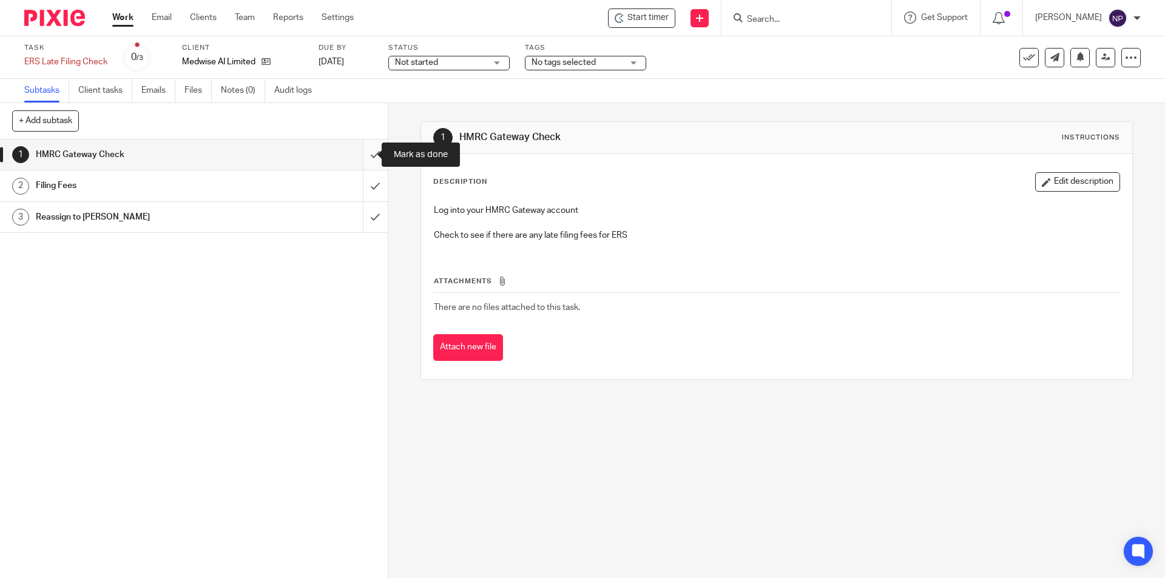
click at [364, 151] on input "submit" at bounding box center [194, 155] width 388 height 30
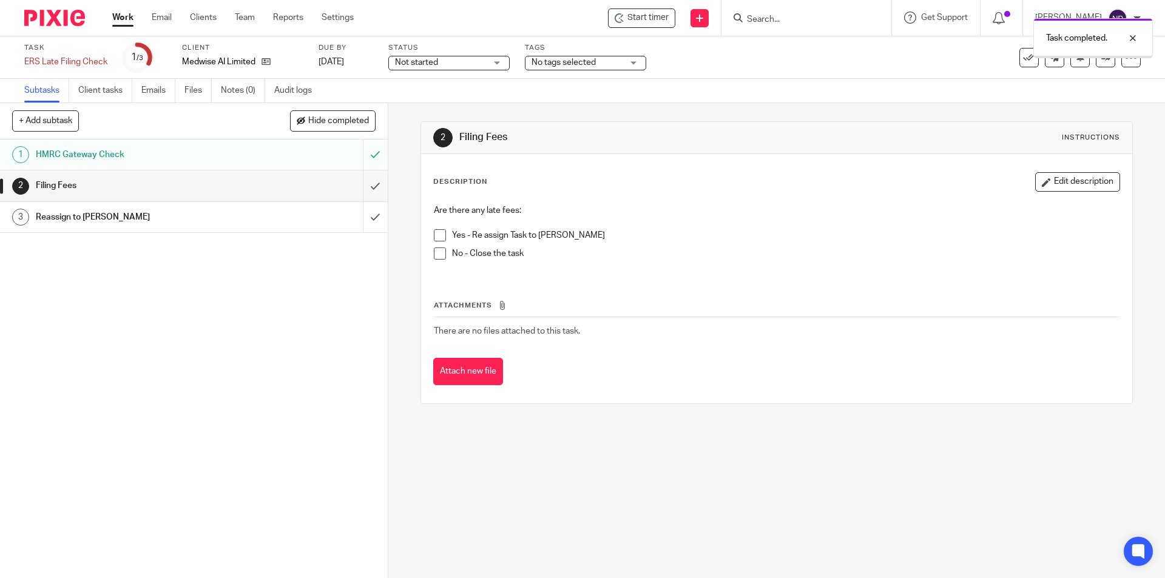
click at [434, 253] on span at bounding box center [440, 254] width 12 height 12
click at [371, 189] on input "submit" at bounding box center [194, 186] width 388 height 30
click at [364, 217] on input "submit" at bounding box center [194, 217] width 388 height 30
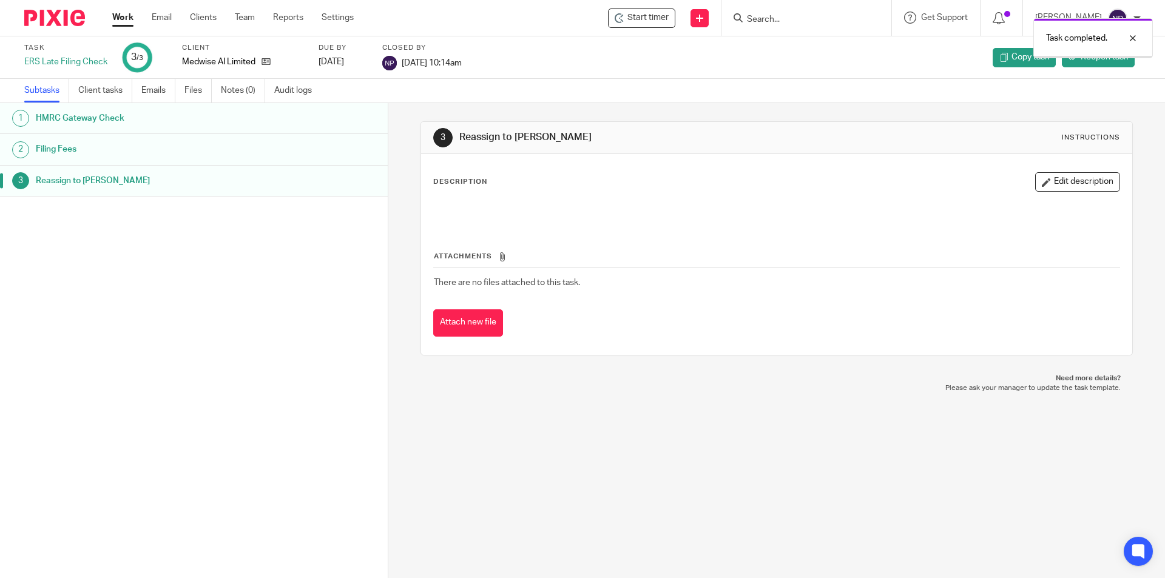
click at [262, 51] on label "Client" at bounding box center [242, 48] width 121 height 10
click at [265, 59] on icon at bounding box center [266, 61] width 9 height 9
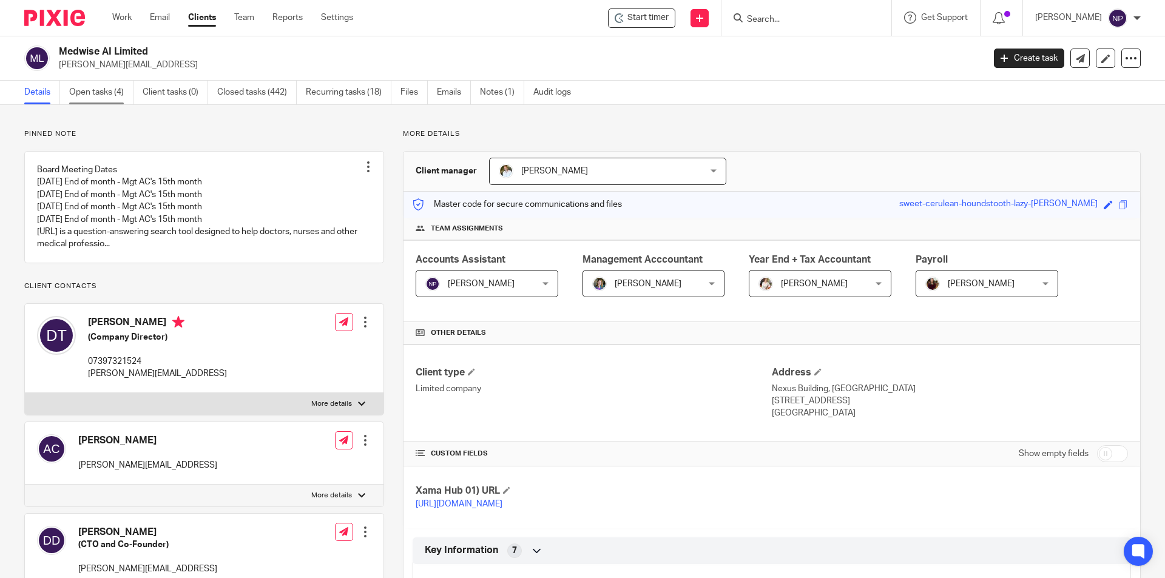
click at [124, 89] on link "Open tasks (4)" at bounding box center [101, 93] width 64 height 24
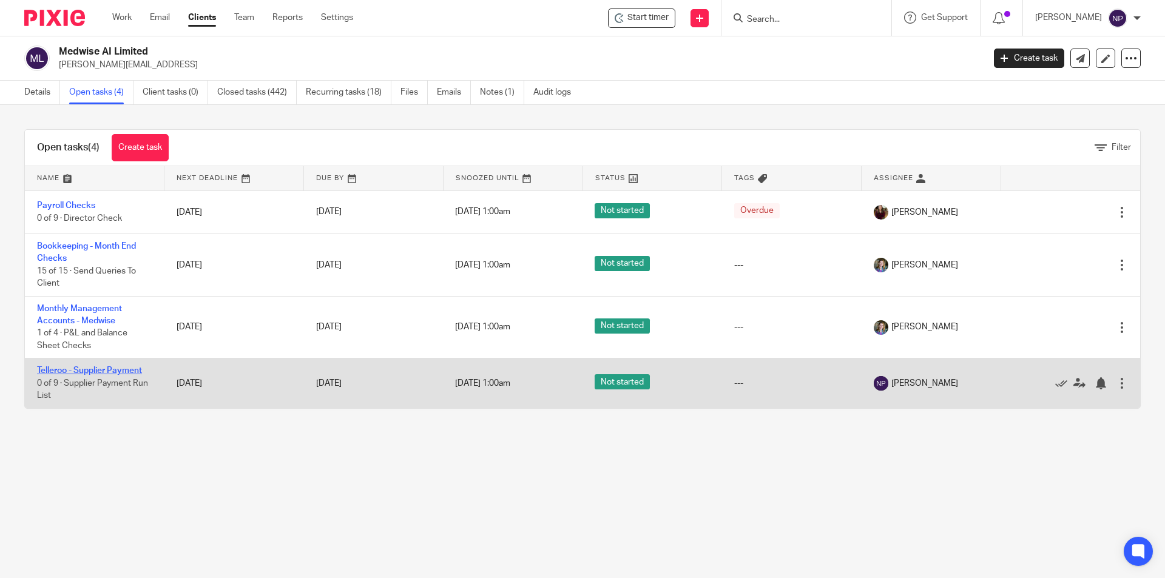
click at [120, 370] on link "Telleroo - Supplier Payment" at bounding box center [89, 371] width 105 height 8
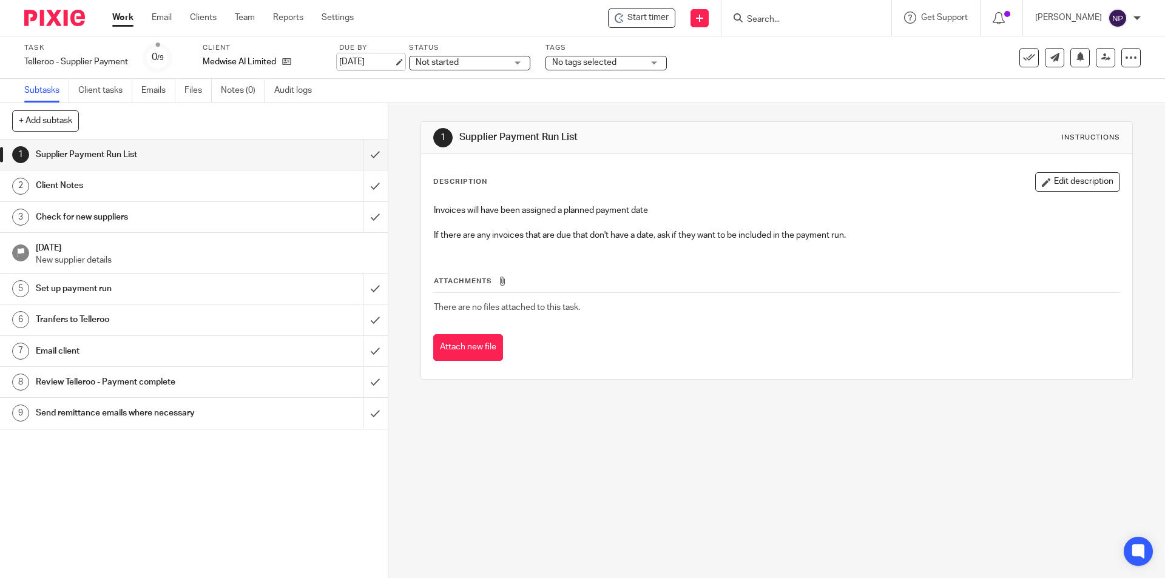
click at [394, 63] on link "[DATE]" at bounding box center [366, 62] width 55 height 13
click at [515, 59] on div "Not started Not started" at bounding box center [469, 63] width 121 height 15
click at [487, 100] on li "In progress" at bounding box center [470, 107] width 120 height 25
click at [643, 66] on span "No tags selected" at bounding box center [597, 62] width 91 height 13
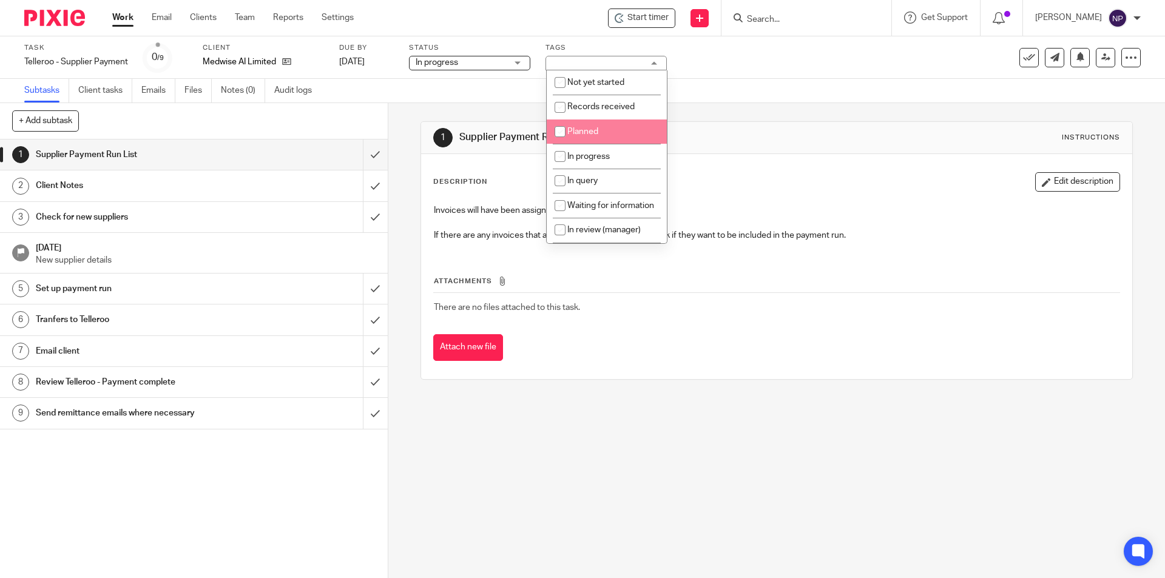
click at [605, 126] on li "Planned" at bounding box center [607, 132] width 120 height 25
checkbox input "true"
click at [1076, 56] on icon at bounding box center [1080, 56] width 9 height 9
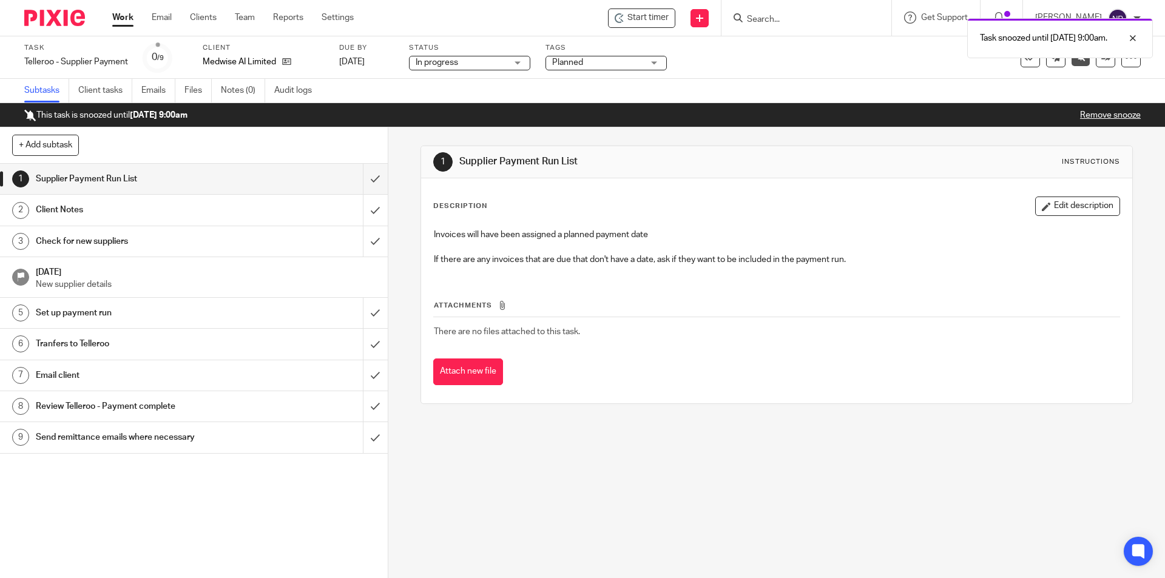
click at [793, 24] on div "Task snoozed until [DATE] 9:00am." at bounding box center [868, 35] width 571 height 46
click at [1137, 39] on div at bounding box center [1124, 38] width 33 height 15
click at [784, 13] on form at bounding box center [810, 17] width 129 height 15
click at [779, 16] on input "Search" at bounding box center [800, 20] width 109 height 11
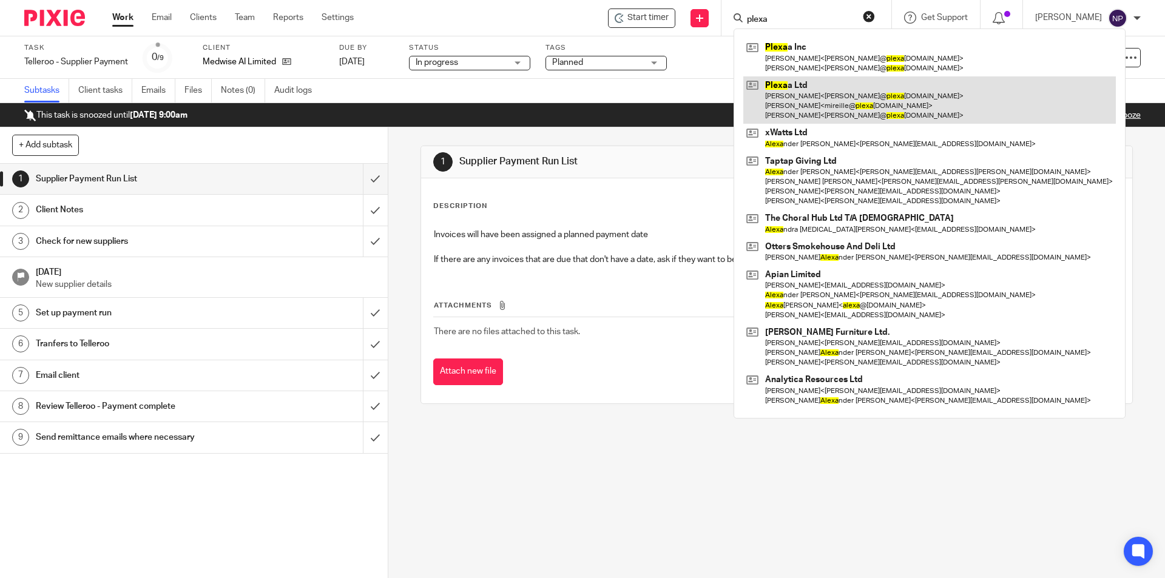
type input "plexa"
click at [832, 92] on link at bounding box center [930, 100] width 373 height 48
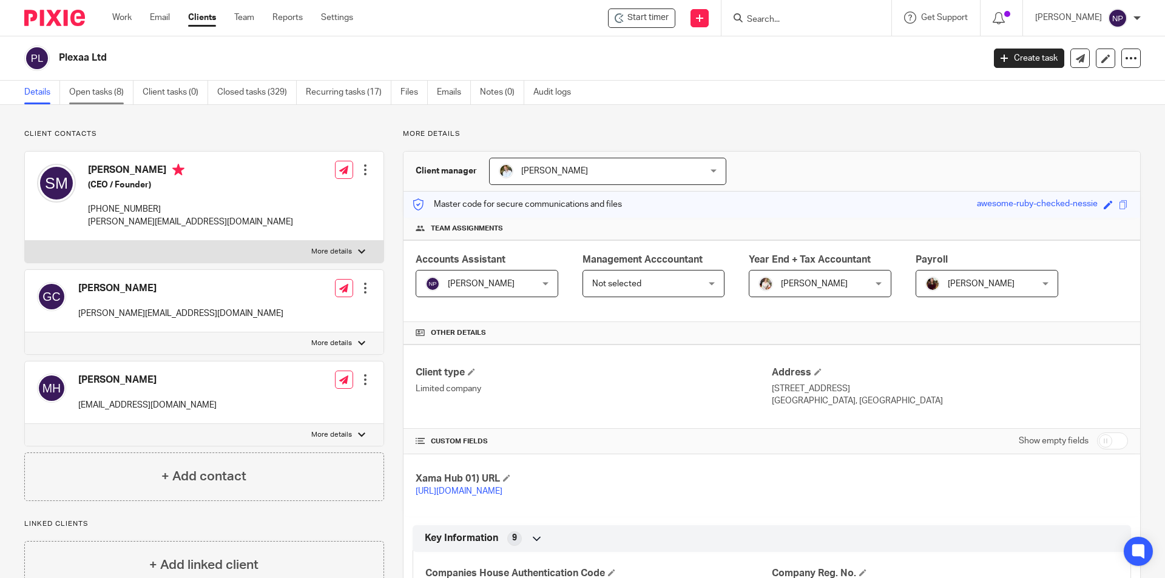
click at [130, 98] on link "Open tasks (8)" at bounding box center [101, 93] width 64 height 24
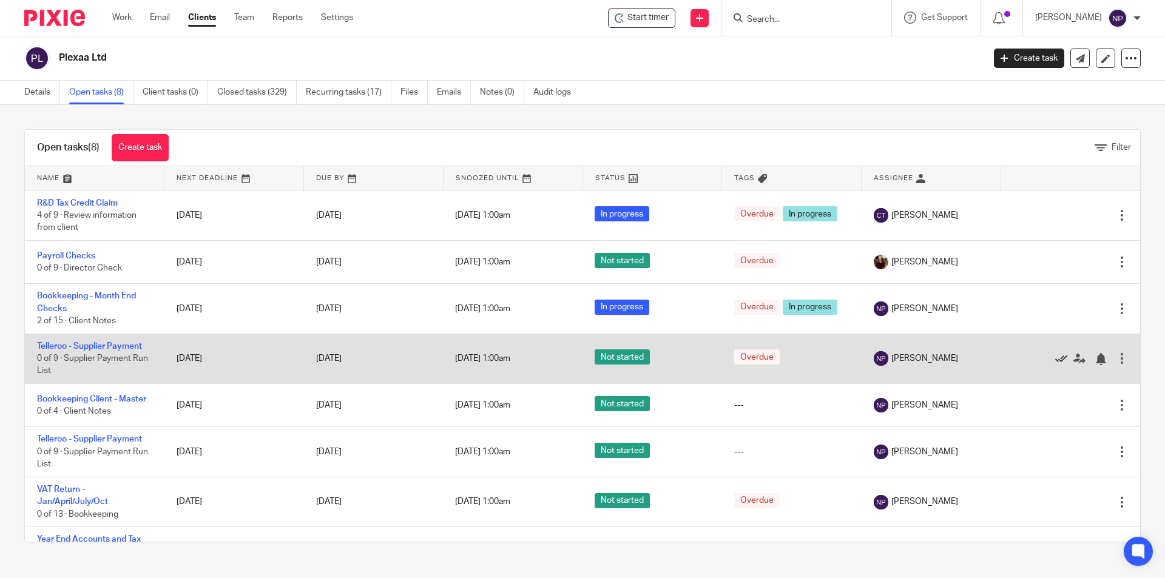
click at [1056, 357] on icon at bounding box center [1062, 359] width 12 height 12
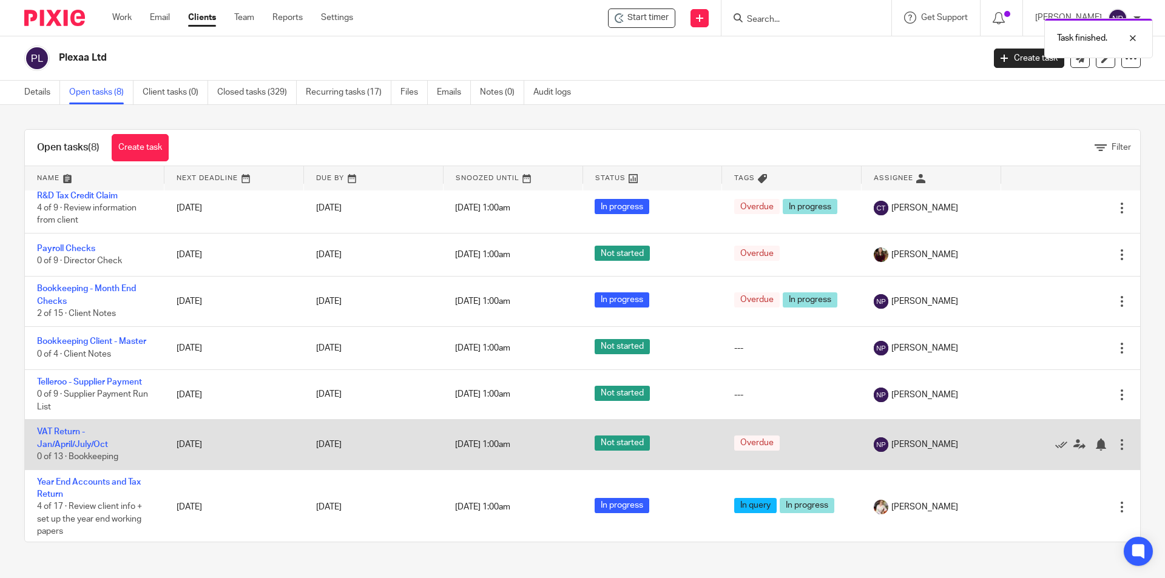
scroll to position [10, 0]
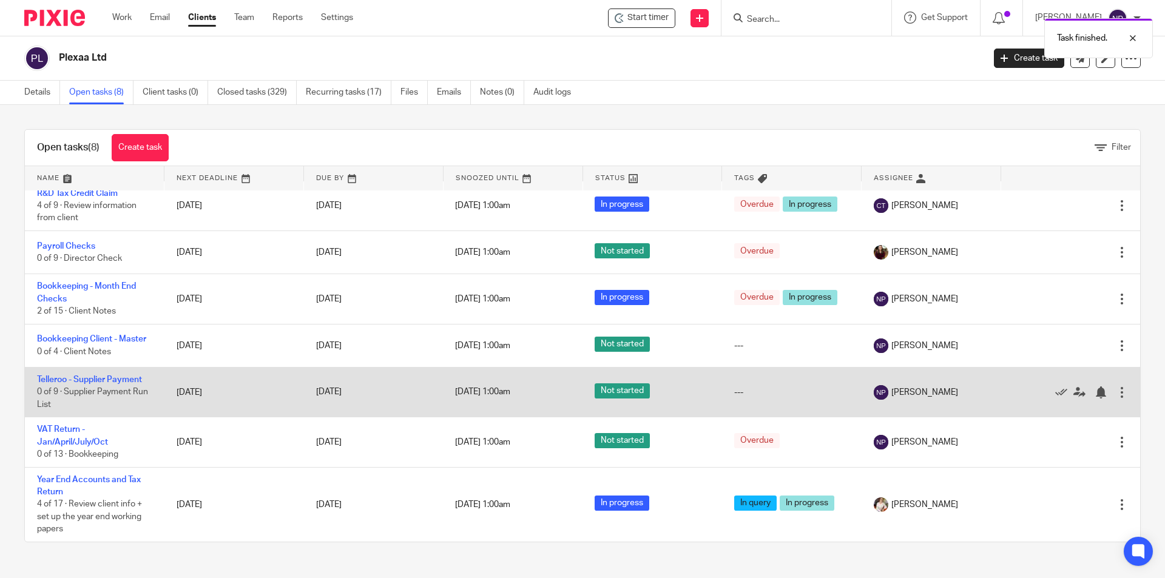
click at [135, 385] on td "Telleroo - Supplier Payment 0 of 9 · Supplier Payment Run List" at bounding box center [95, 393] width 140 height 50
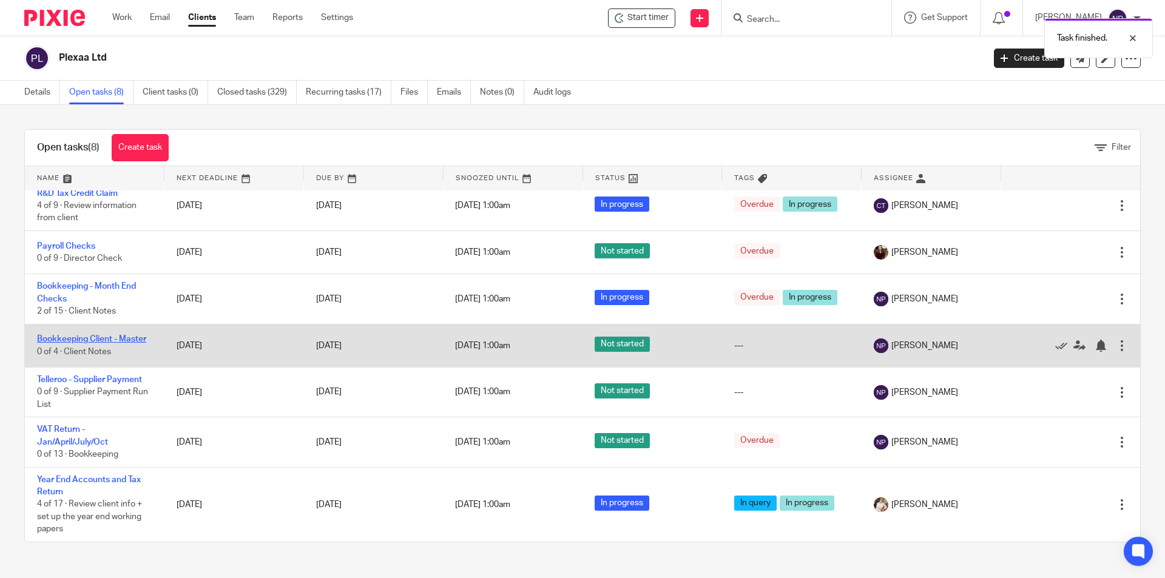
click at [134, 343] on link "Bookkeeping Client - Master" at bounding box center [91, 339] width 109 height 8
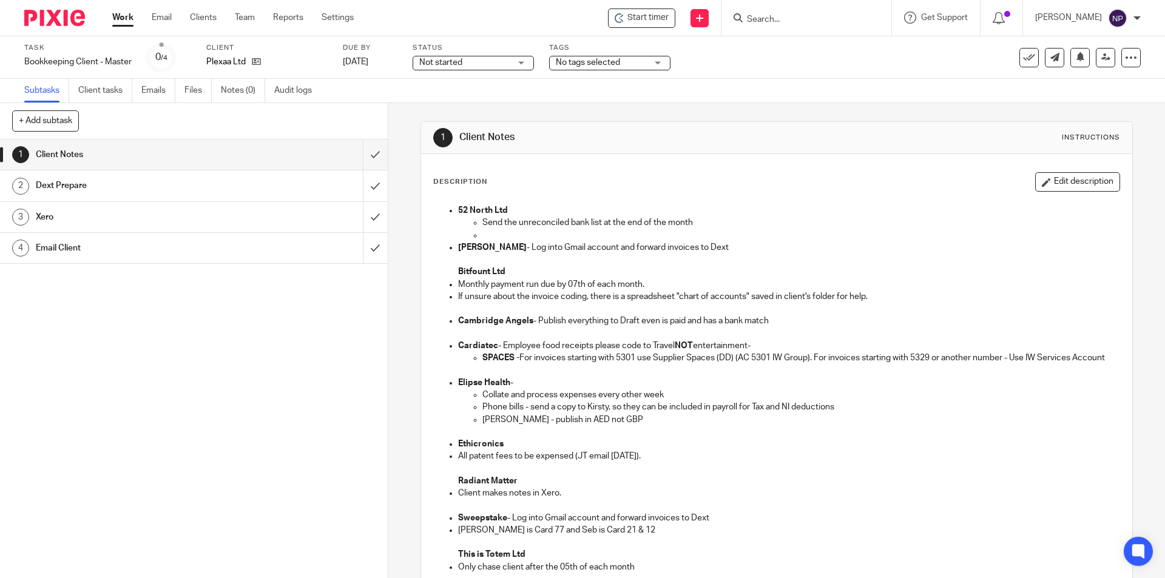
click at [637, 5] on div "Start timer Send new email Create task Add client Get Support Contact via email…" at bounding box center [768, 18] width 793 height 36
click at [643, 24] on div "Start timer" at bounding box center [641, 17] width 67 height 19
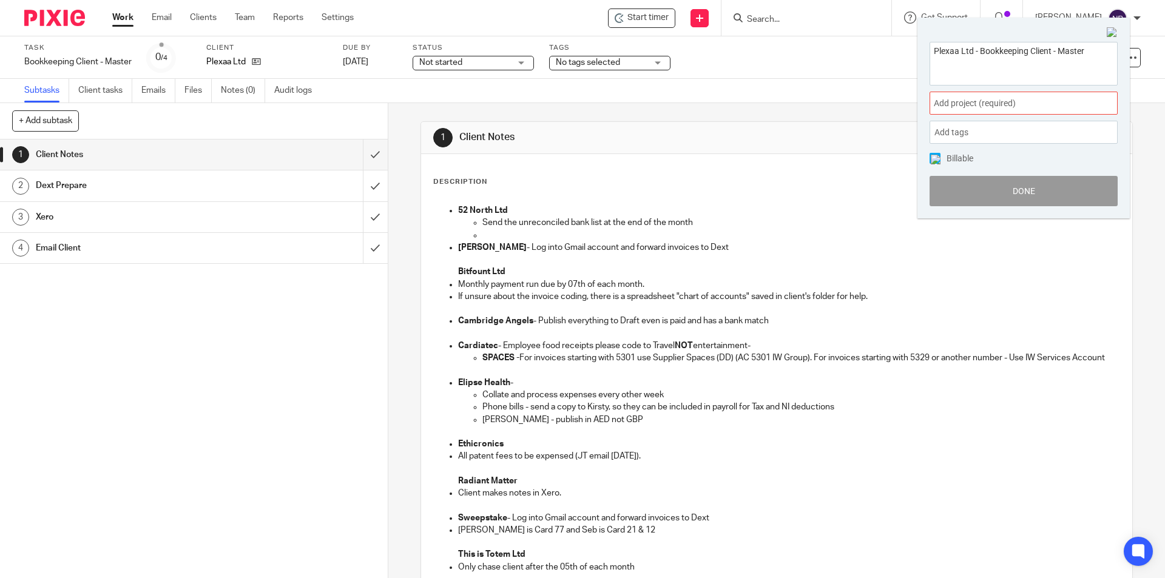
click at [991, 100] on span "Add project (required) :" at bounding box center [1010, 103] width 153 height 13
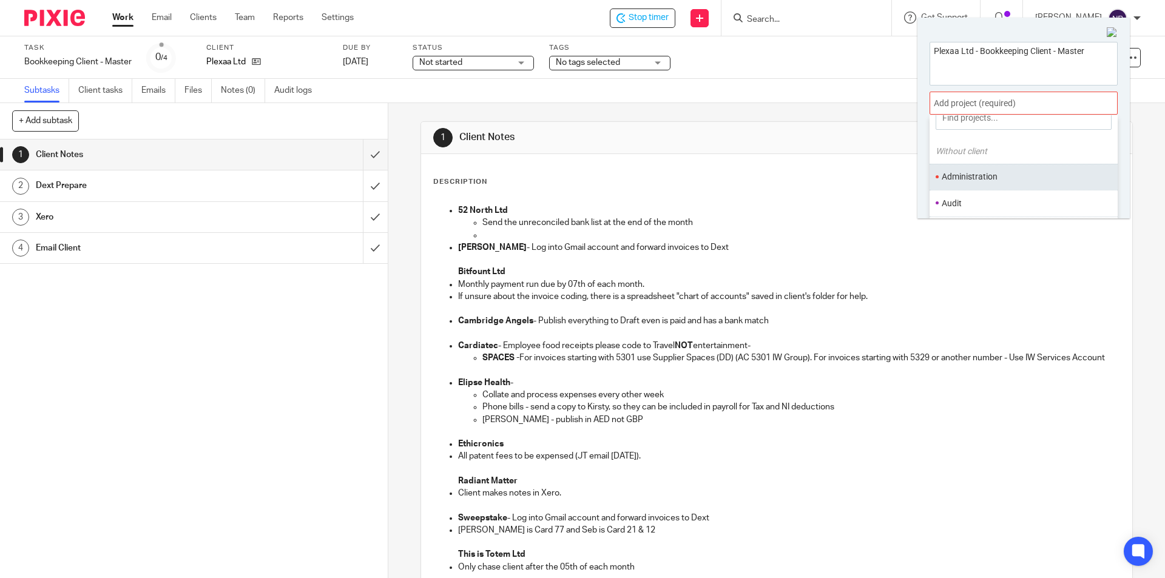
scroll to position [61, 0]
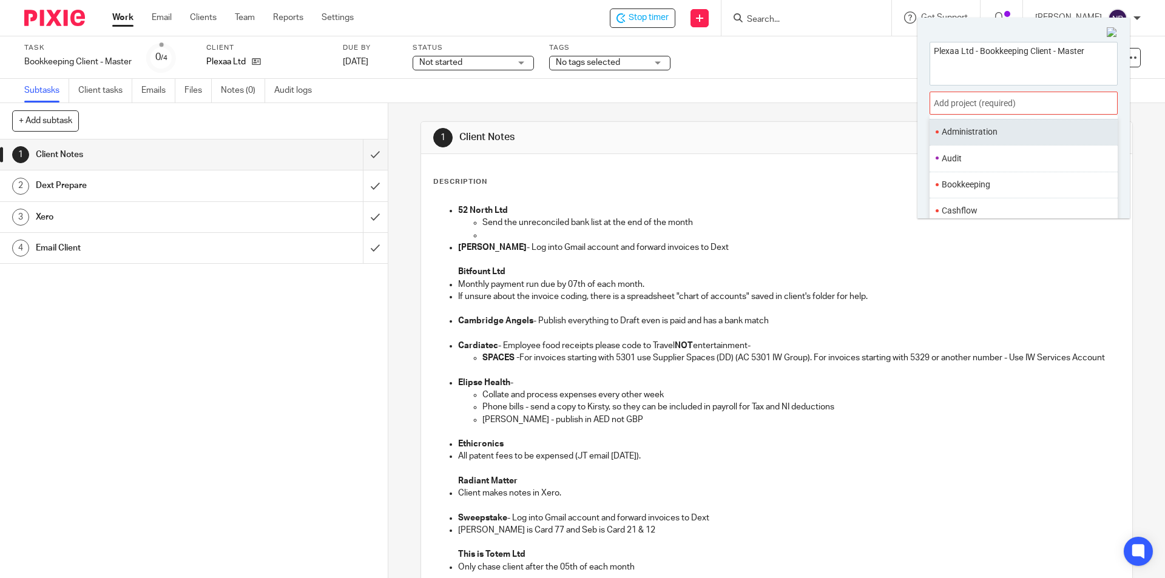
click at [1006, 178] on ul "Bookkeeping" at bounding box center [1024, 185] width 188 height 26
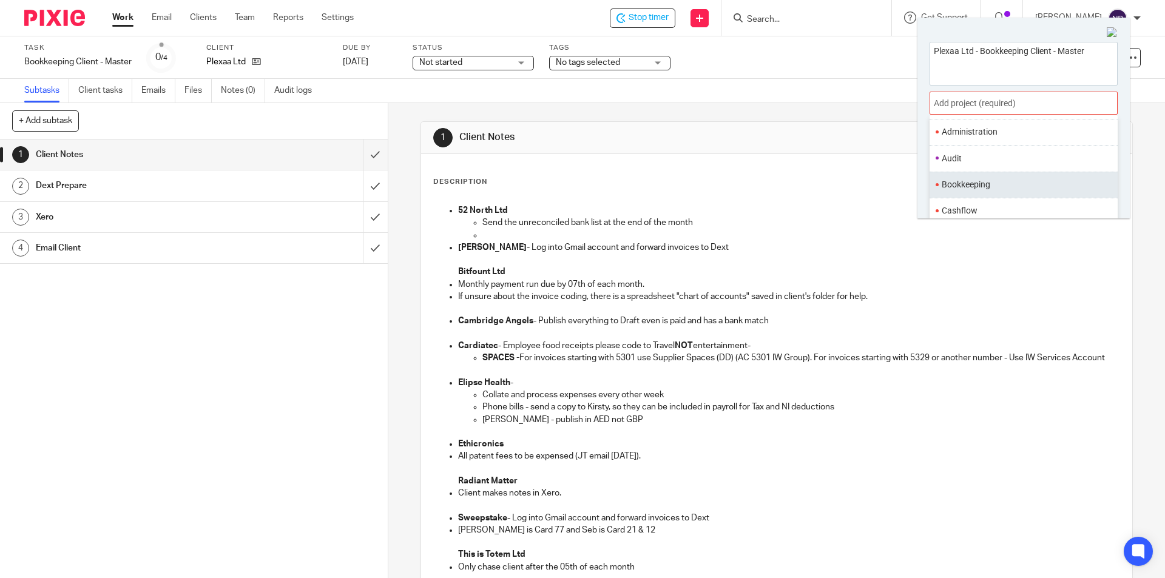
click at [996, 187] on li "Bookkeeping" at bounding box center [1021, 184] width 158 height 13
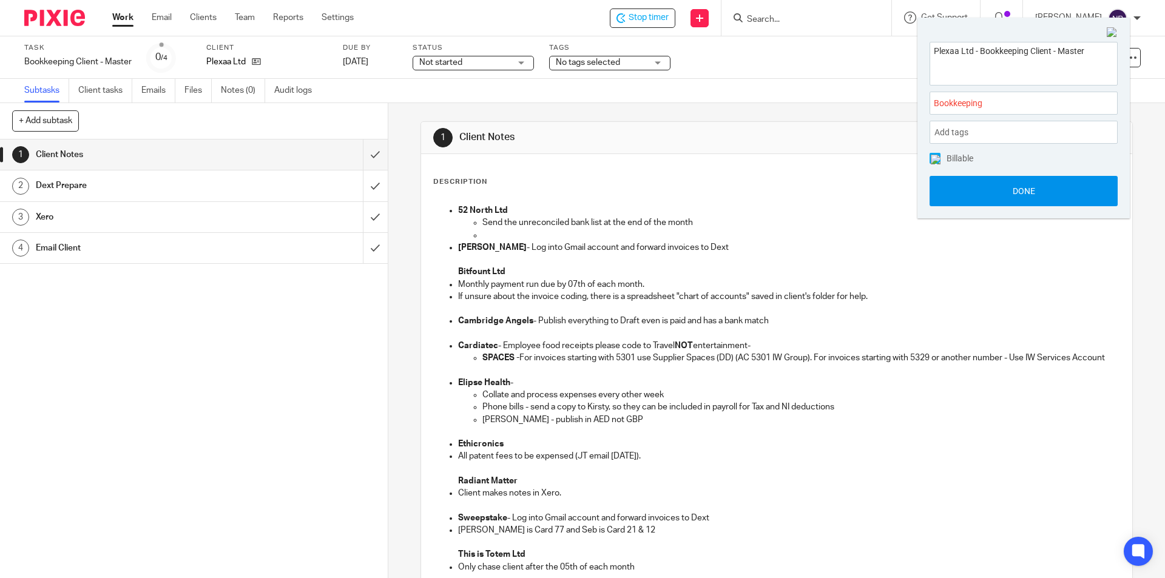
click at [996, 192] on button "Done" at bounding box center [1024, 191] width 188 height 30
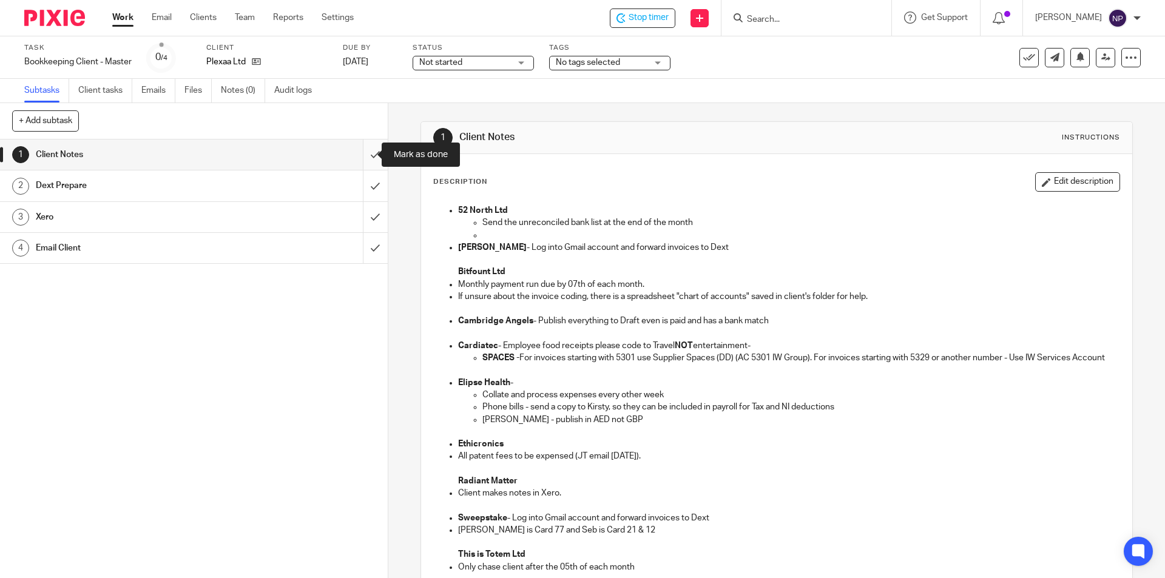
click at [368, 149] on input "submit" at bounding box center [194, 155] width 388 height 30
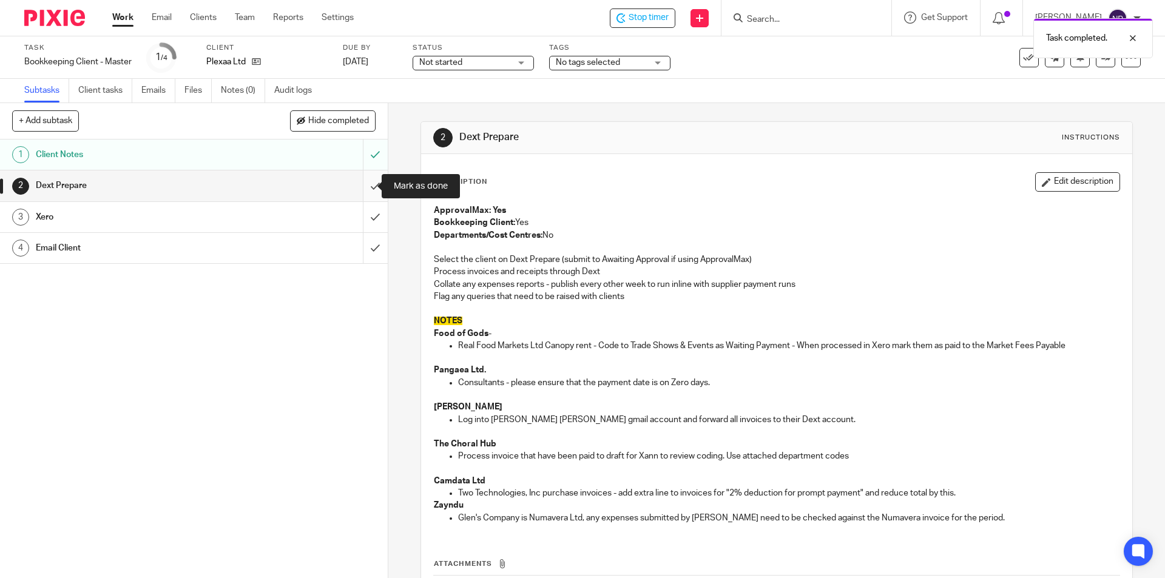
click at [361, 188] on input "submit" at bounding box center [194, 186] width 388 height 30
drag, startPoint x: 362, startPoint y: 212, endPoint x: 367, endPoint y: 228, distance: 16.5
click at [362, 212] on input "submit" at bounding box center [194, 217] width 388 height 30
click at [367, 244] on input "submit" at bounding box center [194, 248] width 388 height 30
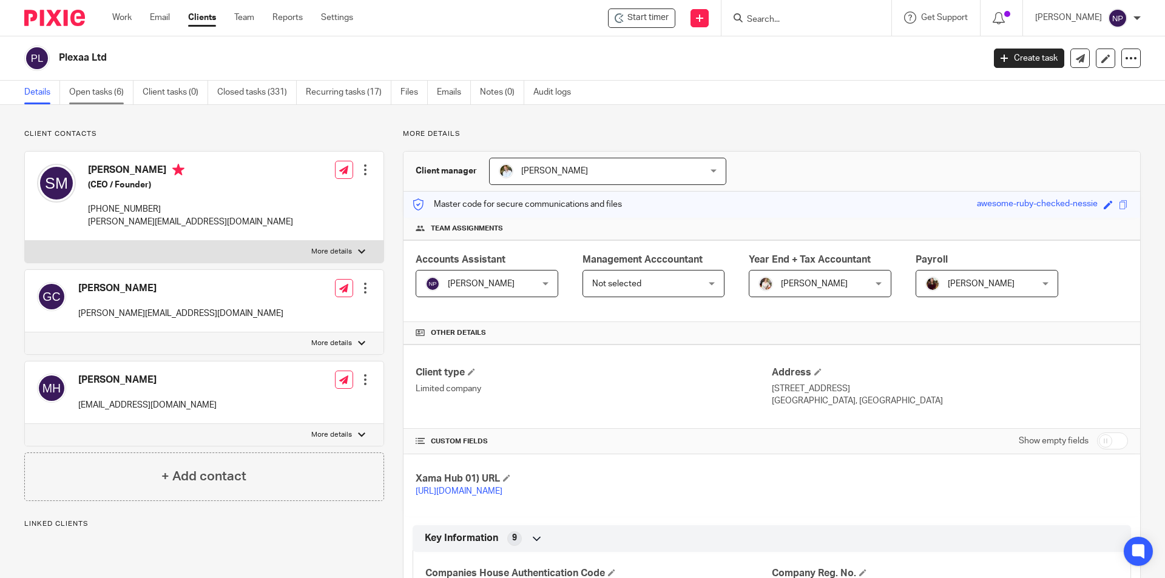
click at [122, 81] on link "Open tasks (6)" at bounding box center [101, 93] width 64 height 24
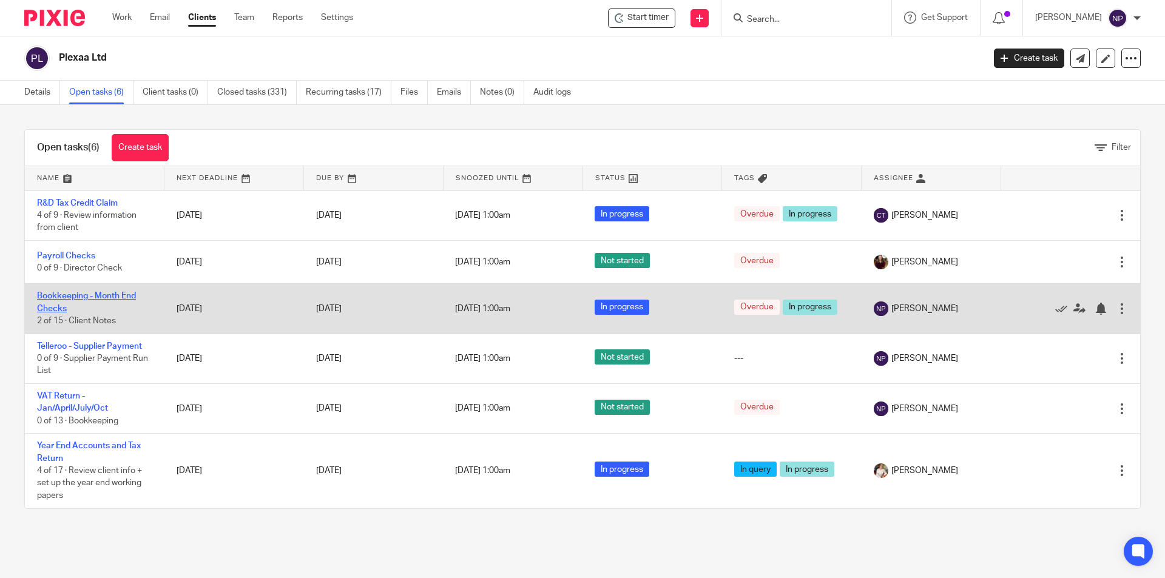
click at [117, 299] on link "Bookkeeping - Month End Checks" at bounding box center [86, 302] width 99 height 21
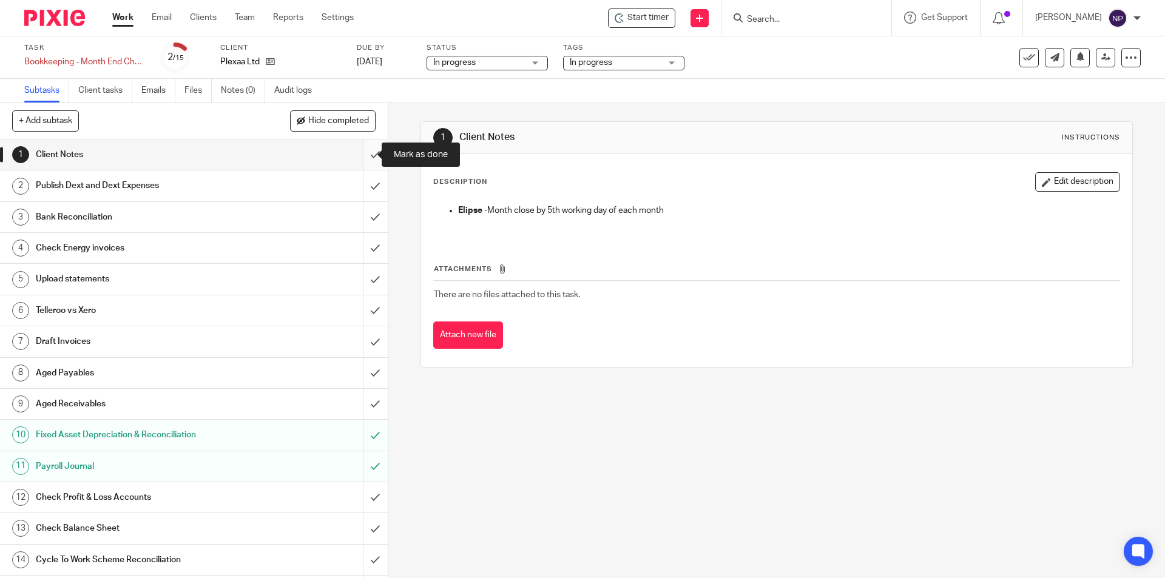
click at [365, 162] on input "submit" at bounding box center [194, 155] width 388 height 30
